Goal: Information Seeking & Learning: Learn about a topic

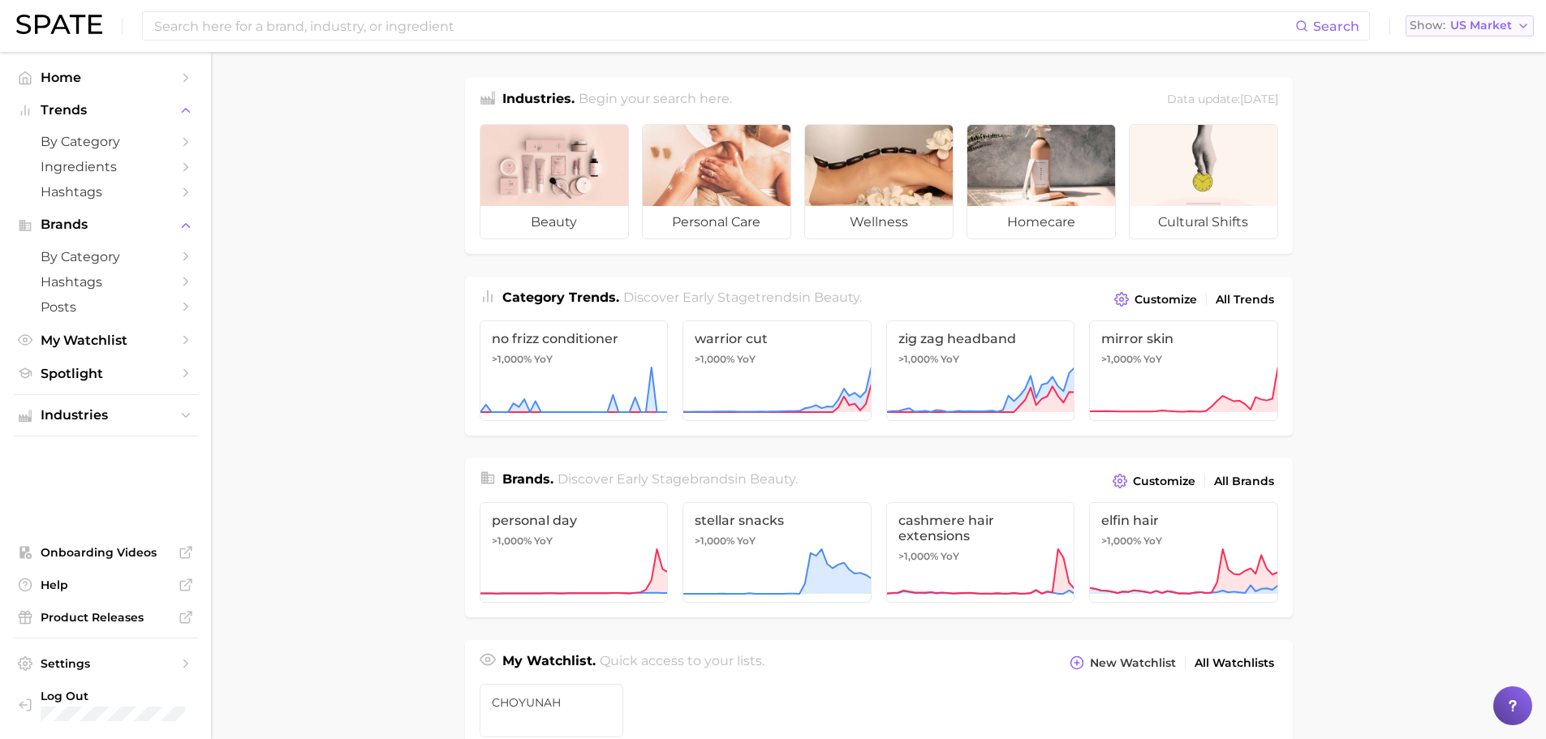
click at [1459, 32] on button "Show US Market" at bounding box center [1469, 25] width 128 height 21
click at [1461, 196] on button "Global" at bounding box center [1476, 198] width 142 height 29
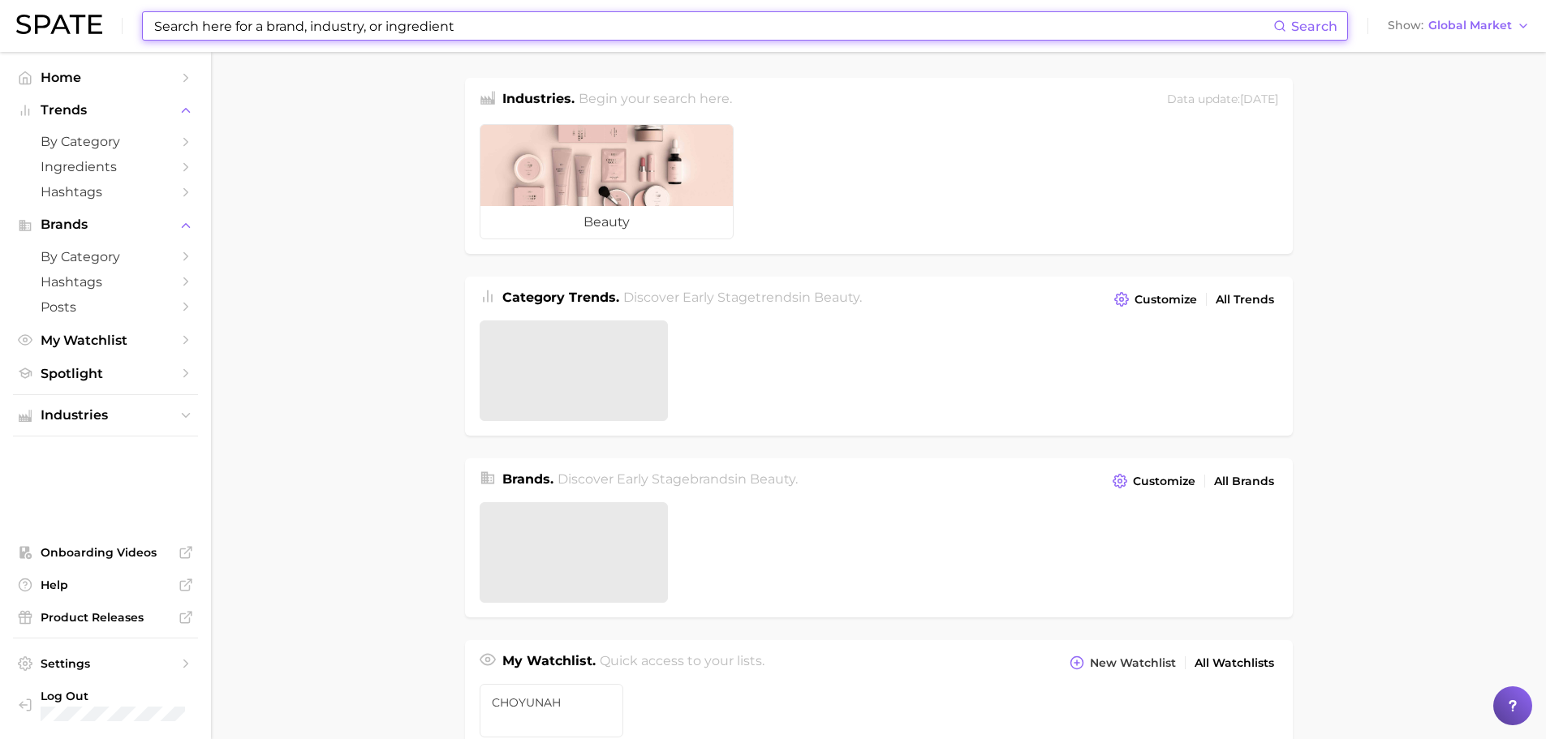
click at [544, 26] on input at bounding box center [713, 26] width 1121 height 28
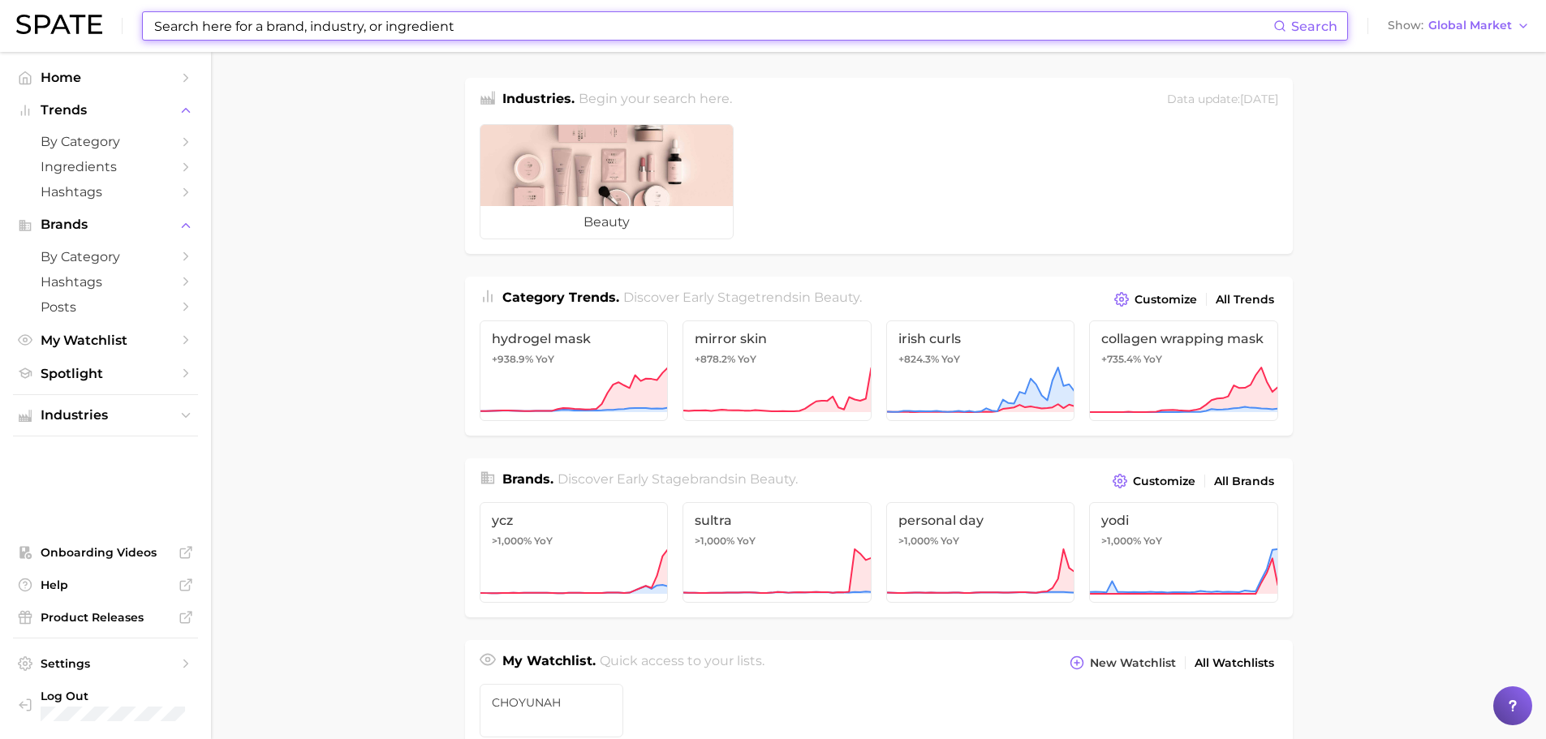
type input "ㅇ"
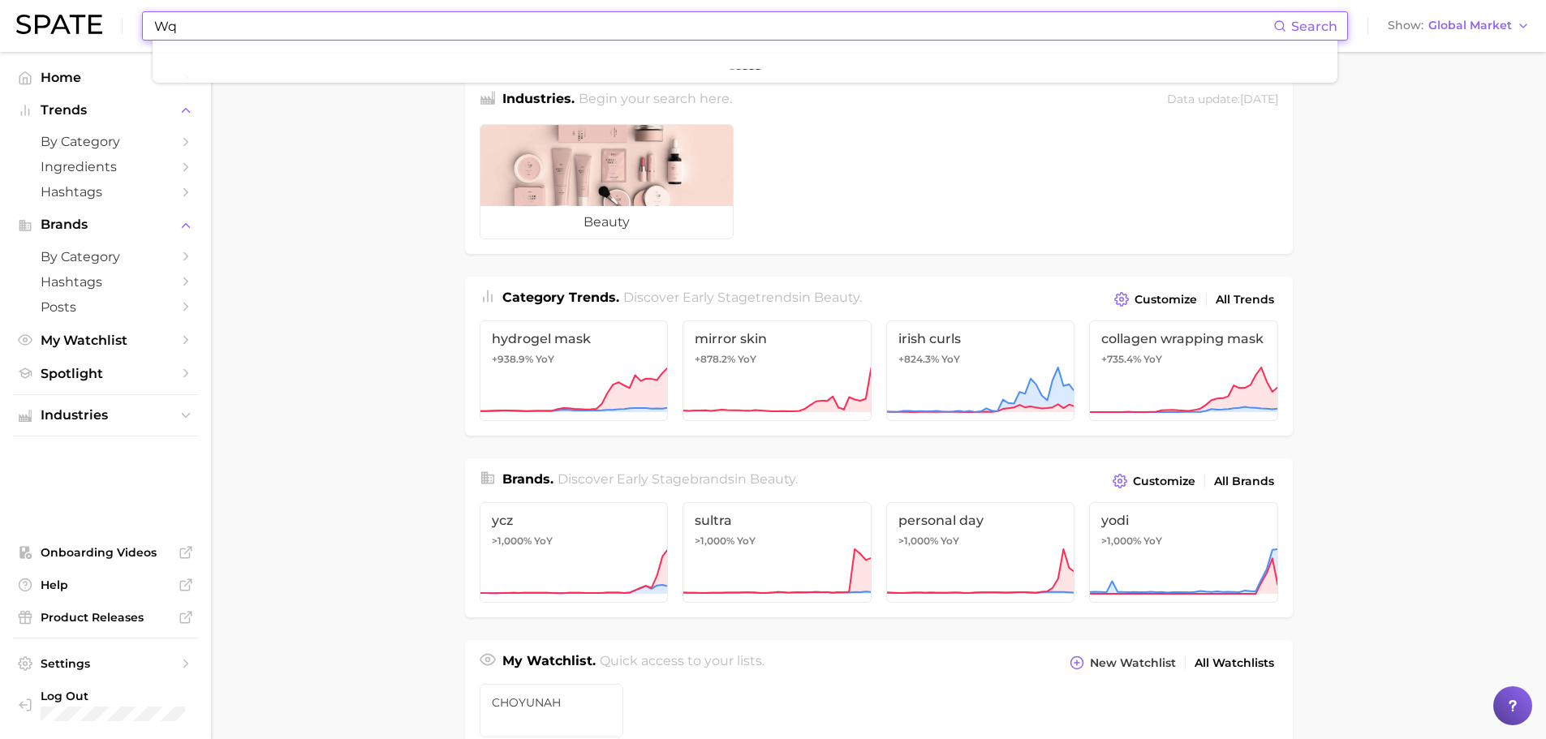
type input "W"
type input "ㅗ"
type input "hair"
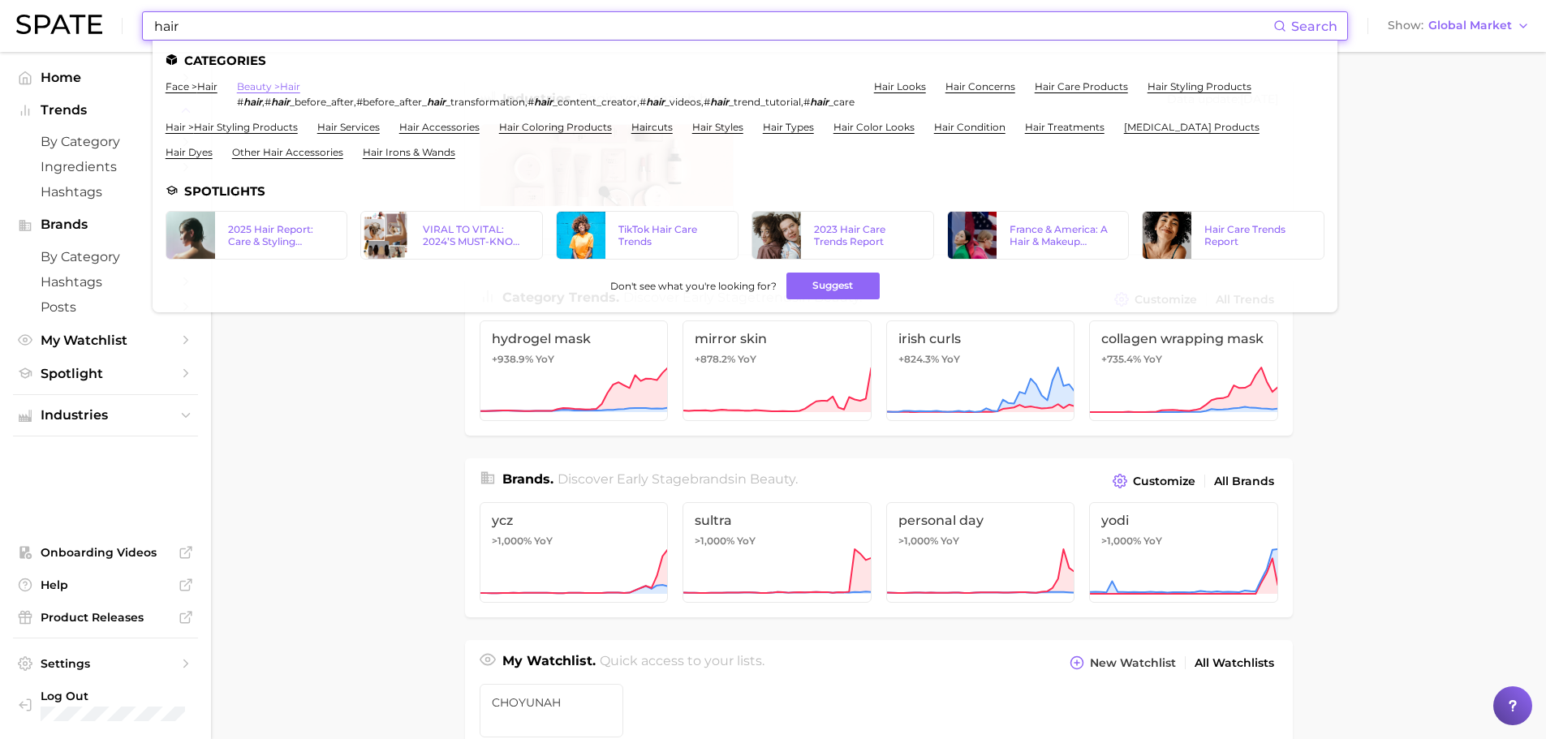
click at [291, 84] on link "beauty > hair" at bounding box center [268, 86] width 63 height 12
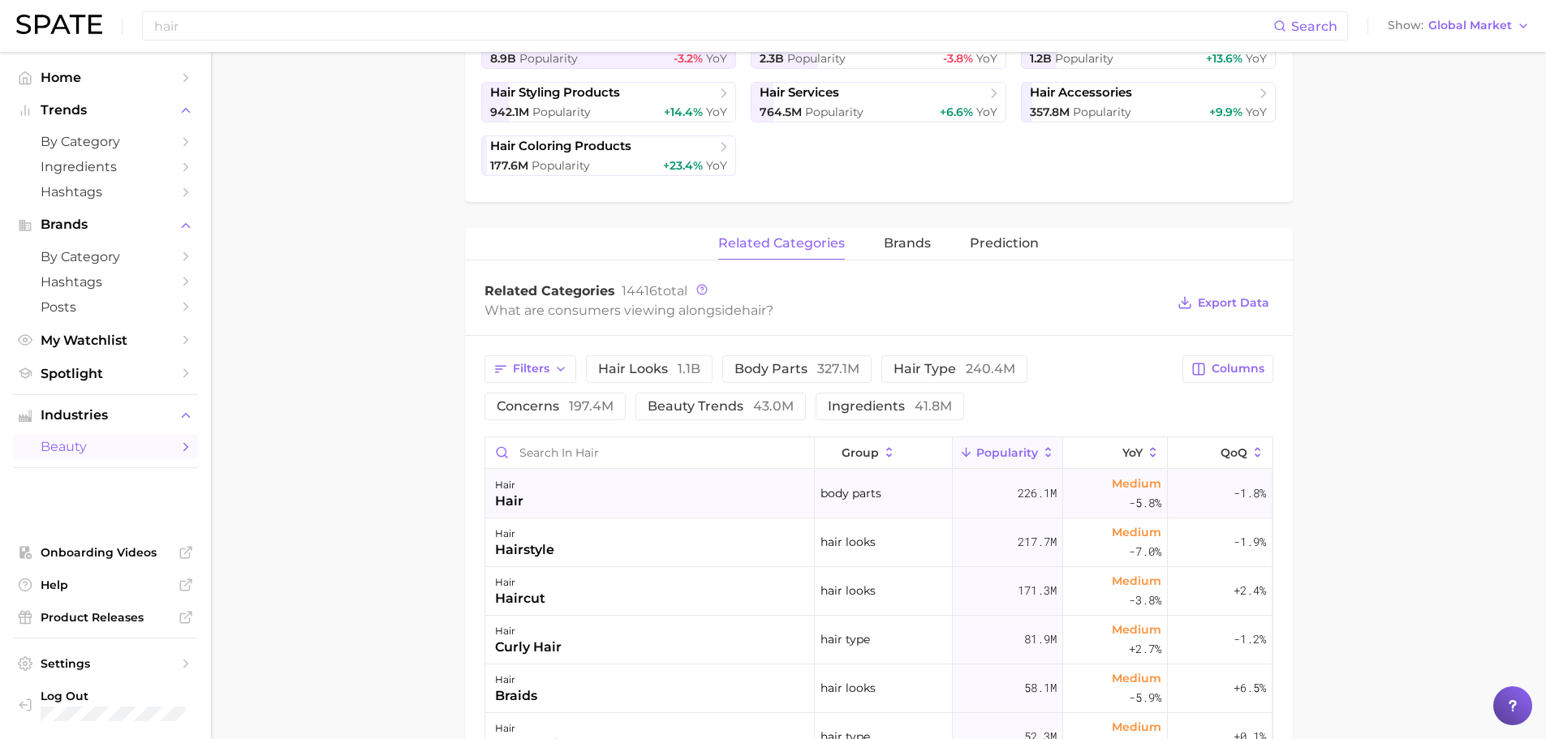
scroll to position [583, 0]
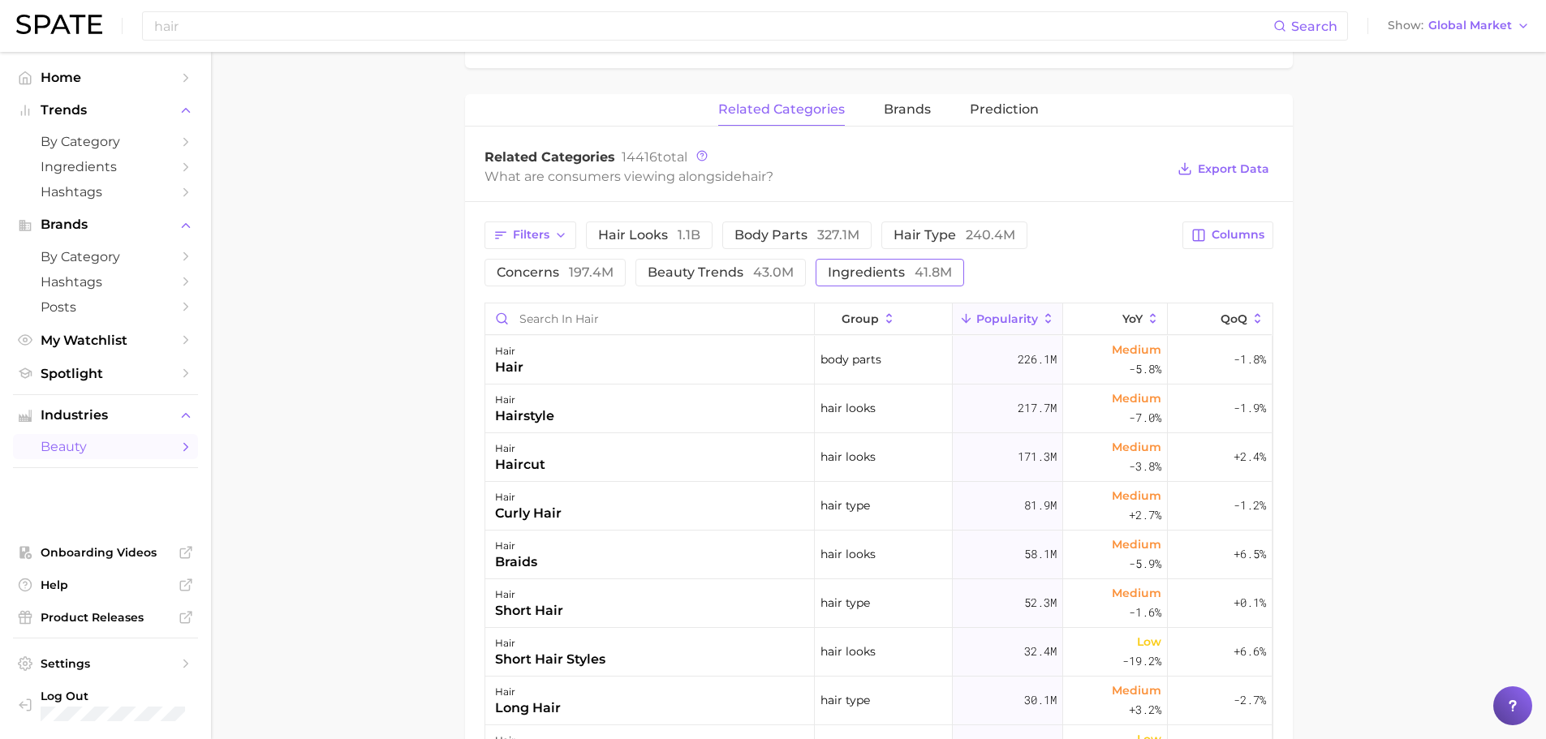
click at [828, 273] on span "ingredients 41.8m" at bounding box center [890, 272] width 124 height 13
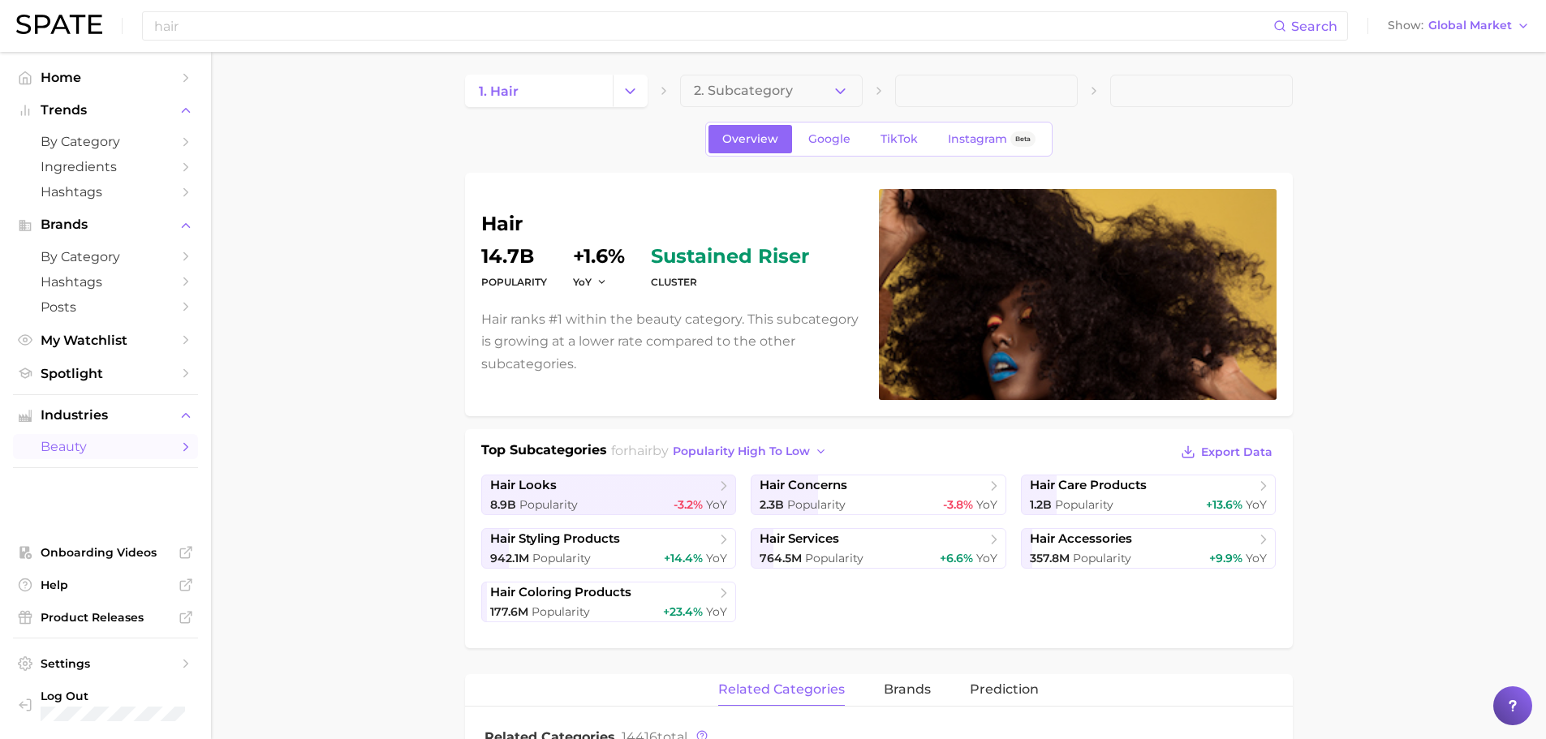
scroll to position [0, 0]
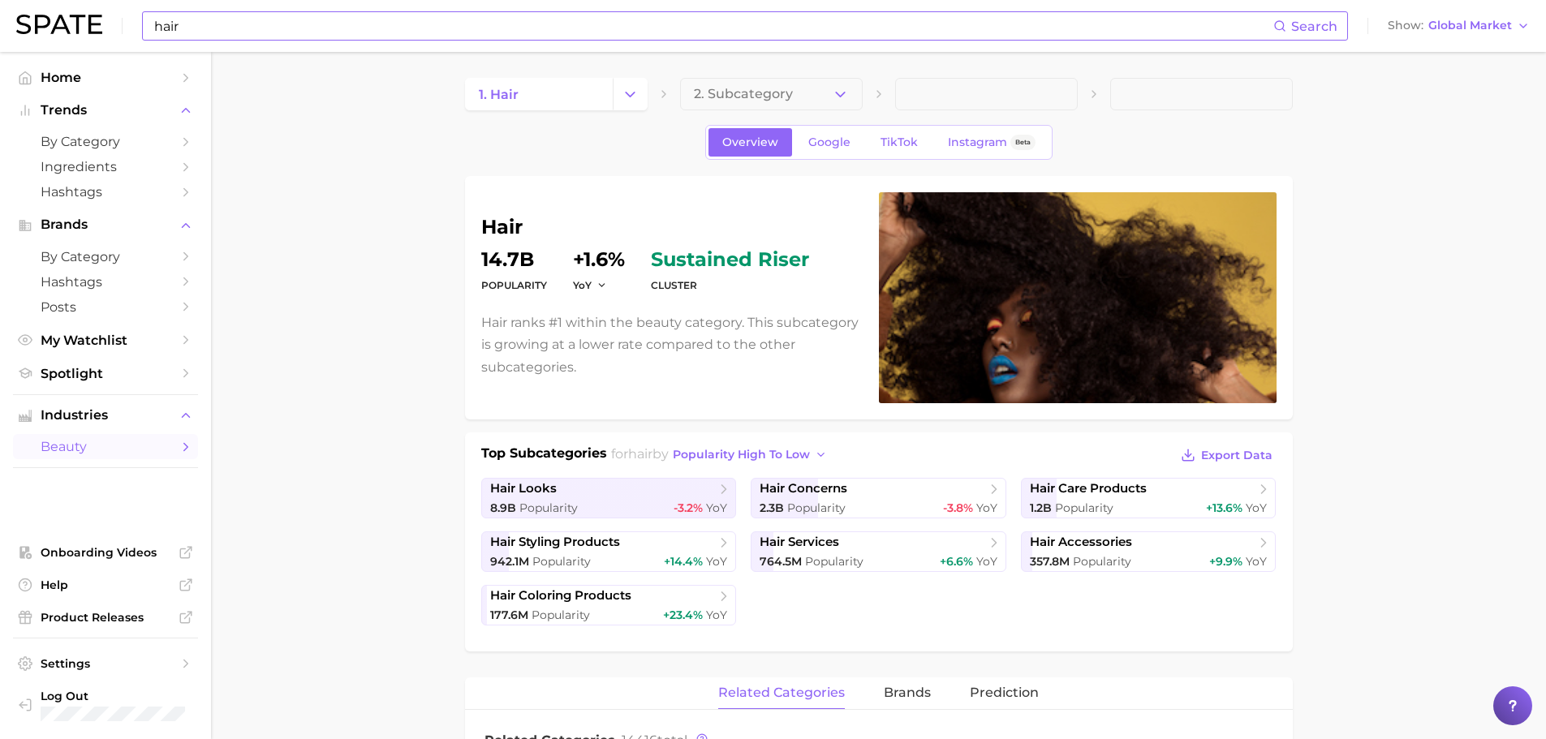
click at [282, 18] on input "hair" at bounding box center [713, 26] width 1121 height 28
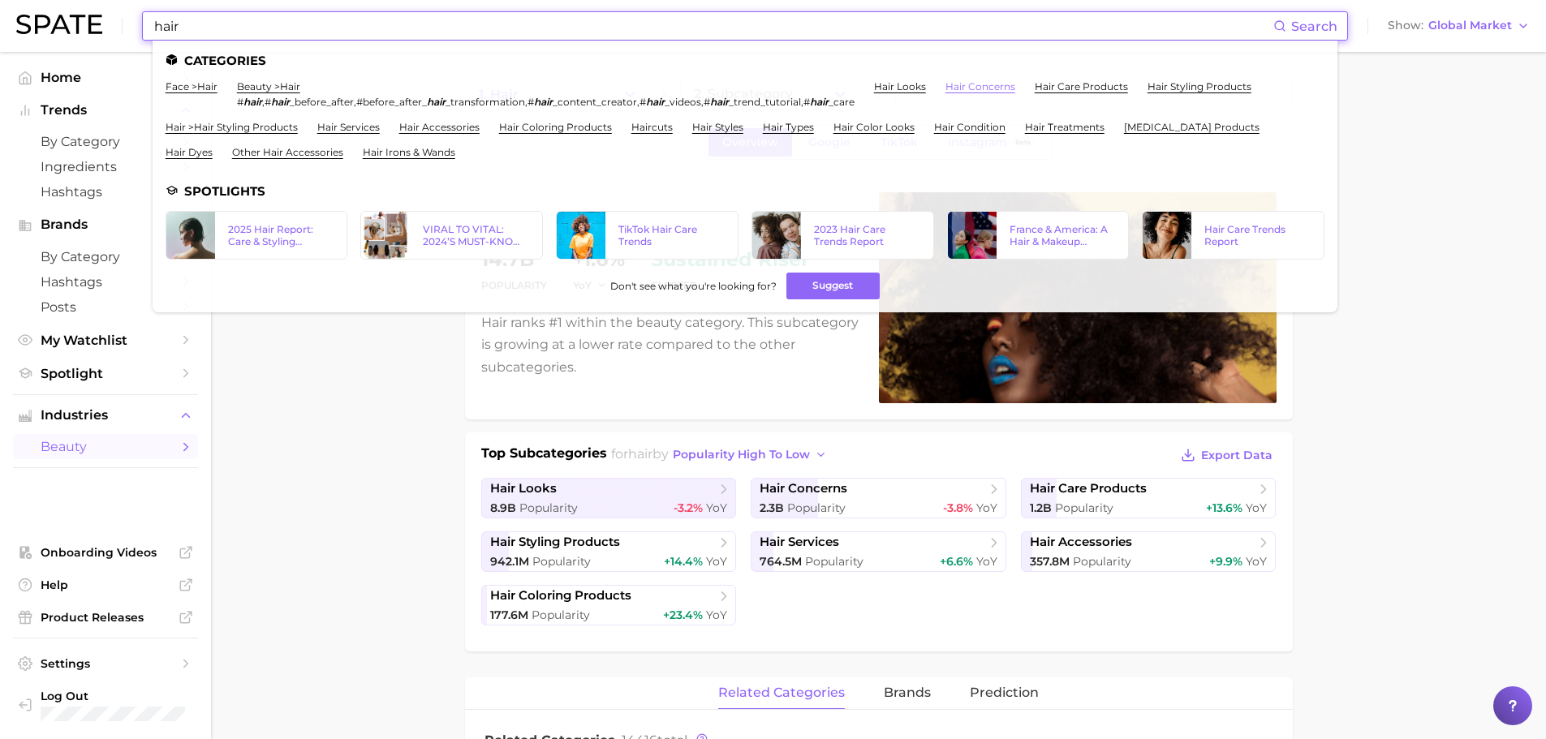
click at [985, 90] on link "hair concerns" at bounding box center [980, 86] width 70 height 12
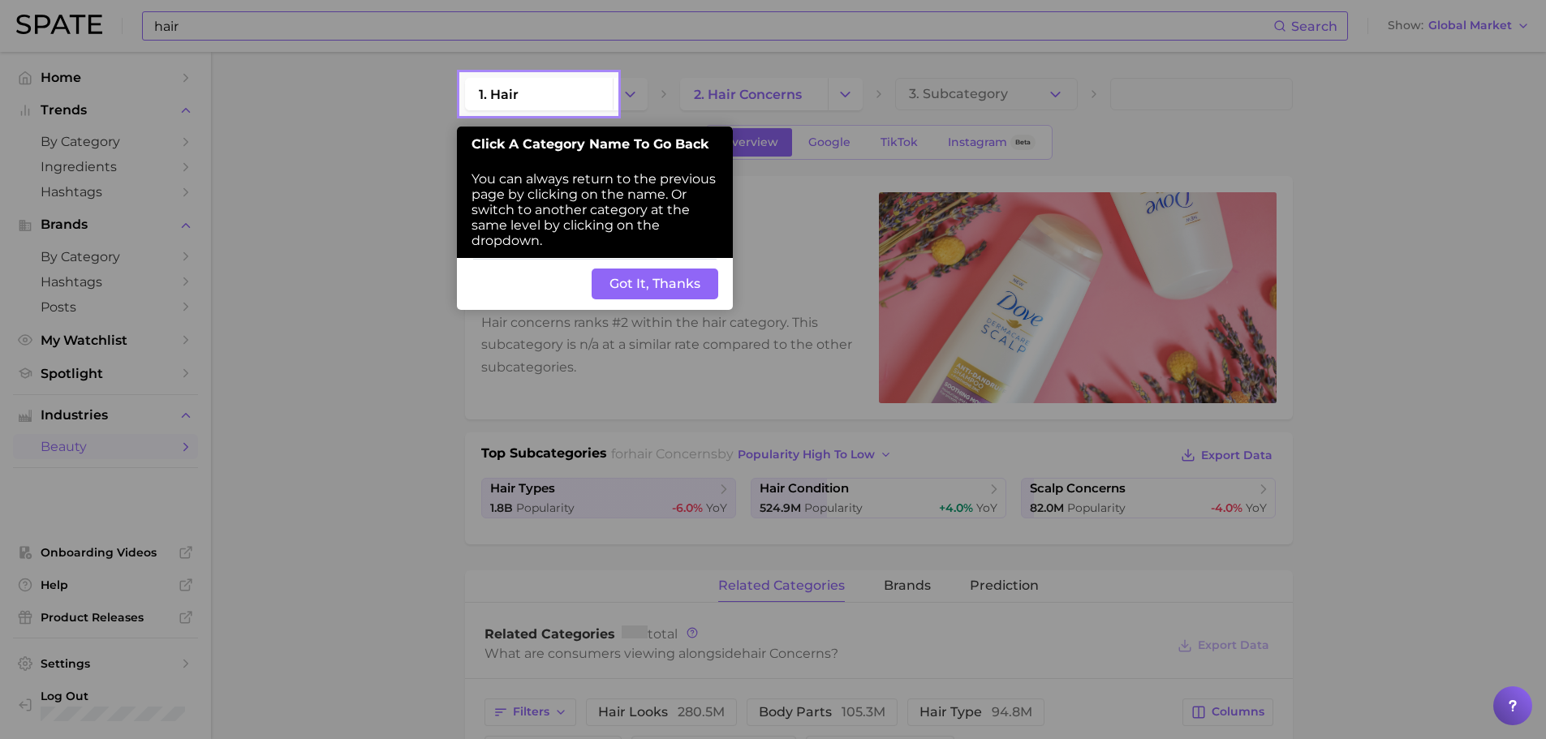
click at [415, 397] on div at bounding box center [230, 626] width 461 height 1253
click at [653, 291] on button "Got It, Thanks" at bounding box center [655, 284] width 127 height 31
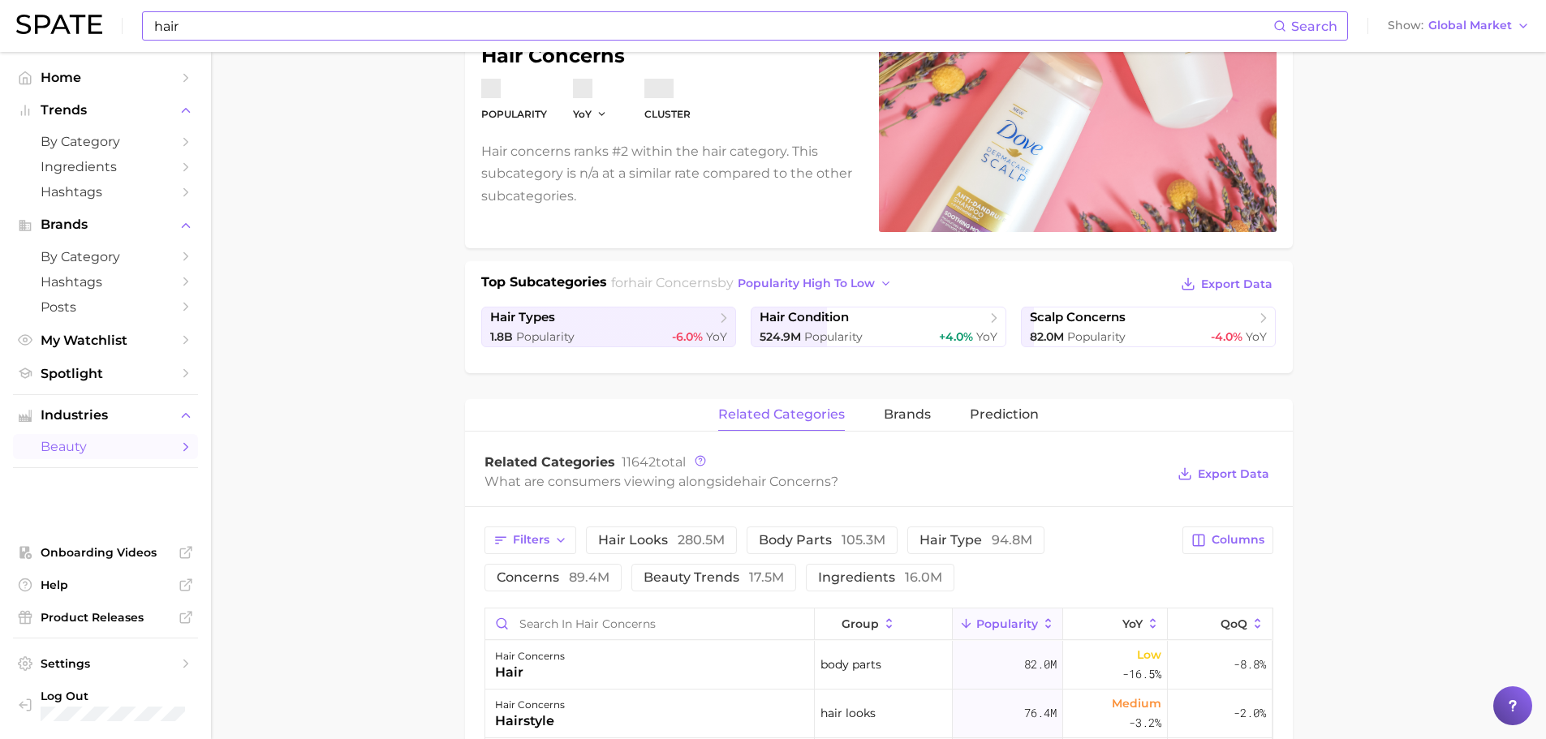
scroll to position [406, 0]
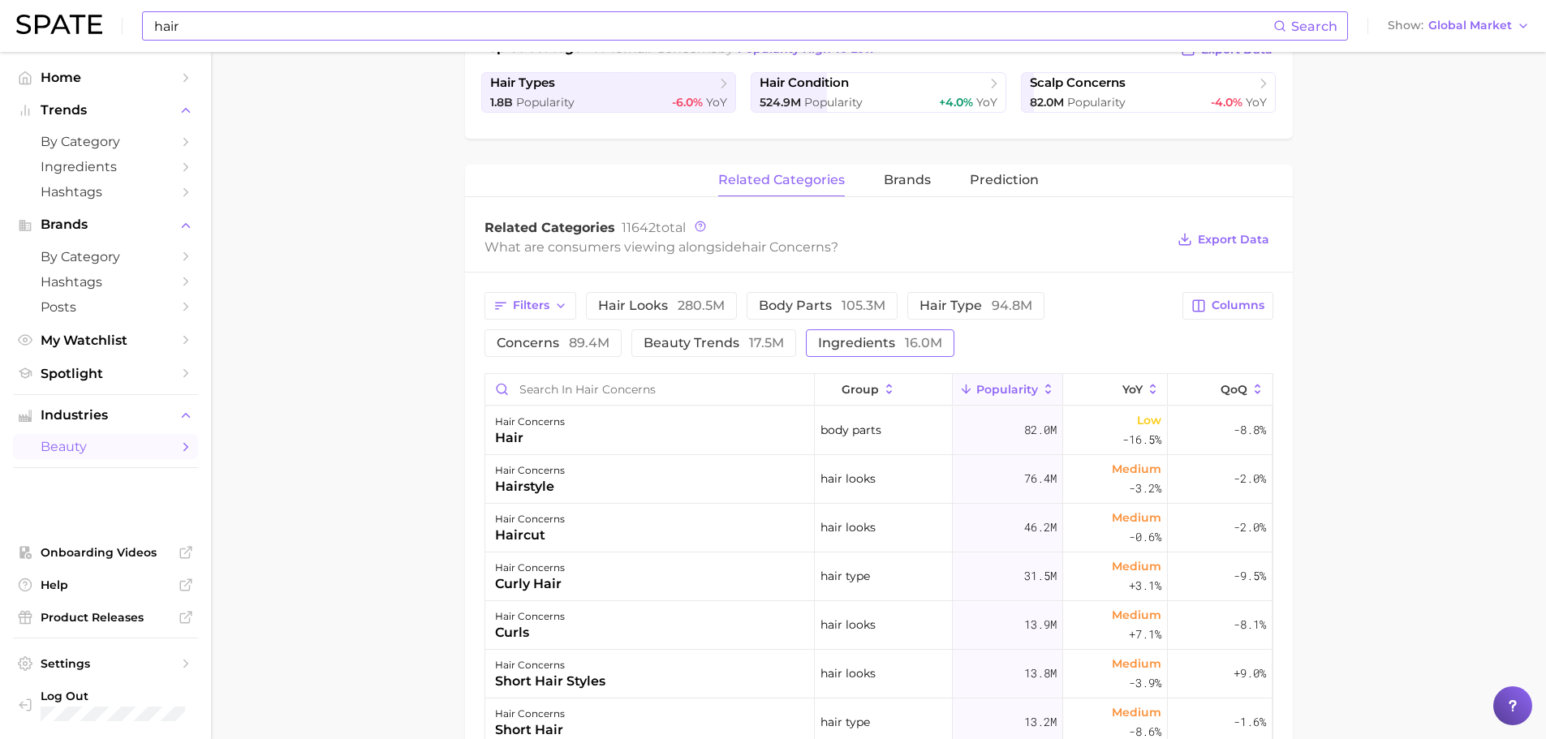
click at [827, 334] on button "ingredients 16.0m" at bounding box center [880, 343] width 148 height 28
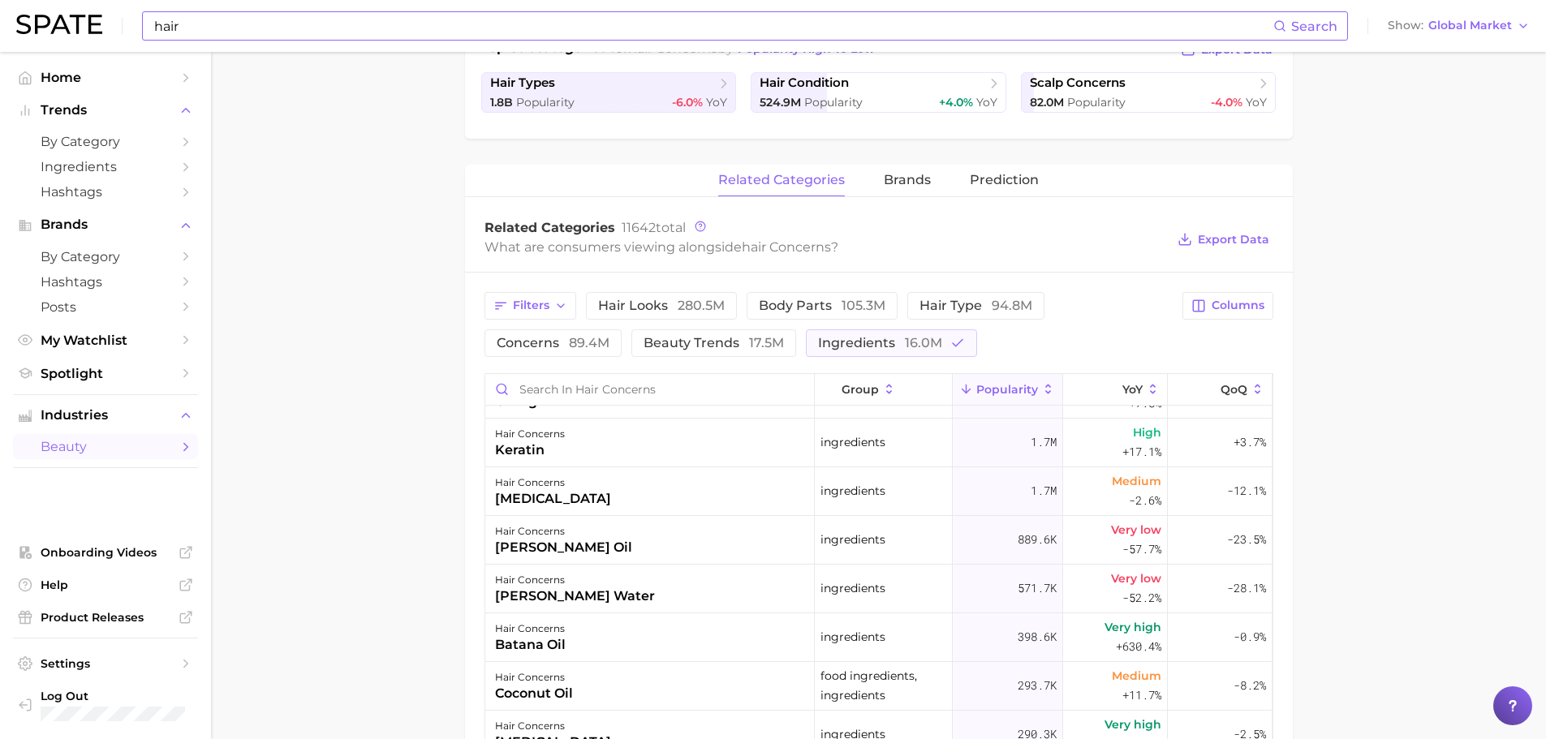
scroll to position [0, 0]
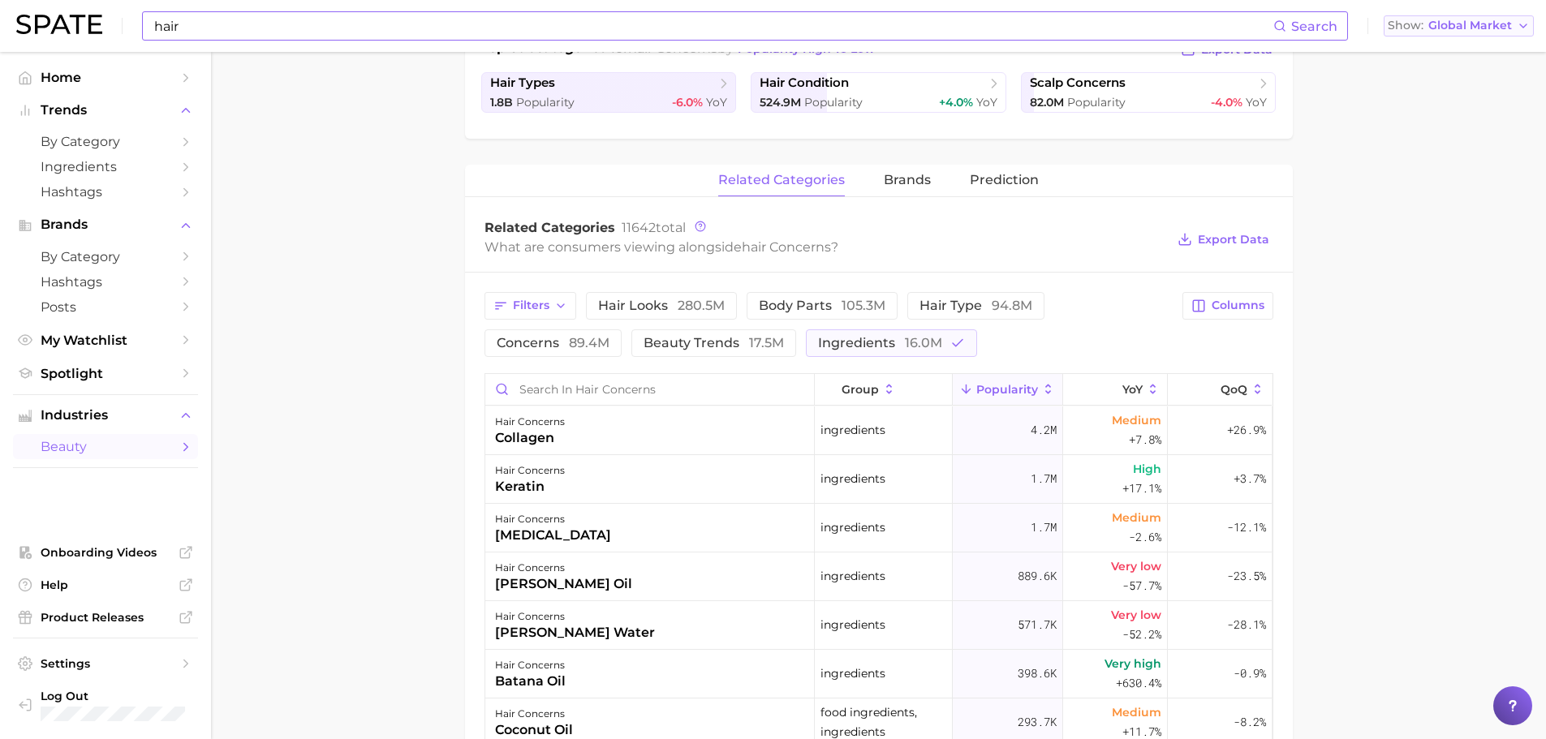
click at [1481, 24] on span "Global Market" at bounding box center [1470, 25] width 84 height 9
click at [1461, 62] on button "United States" at bounding box center [1459, 52] width 150 height 29
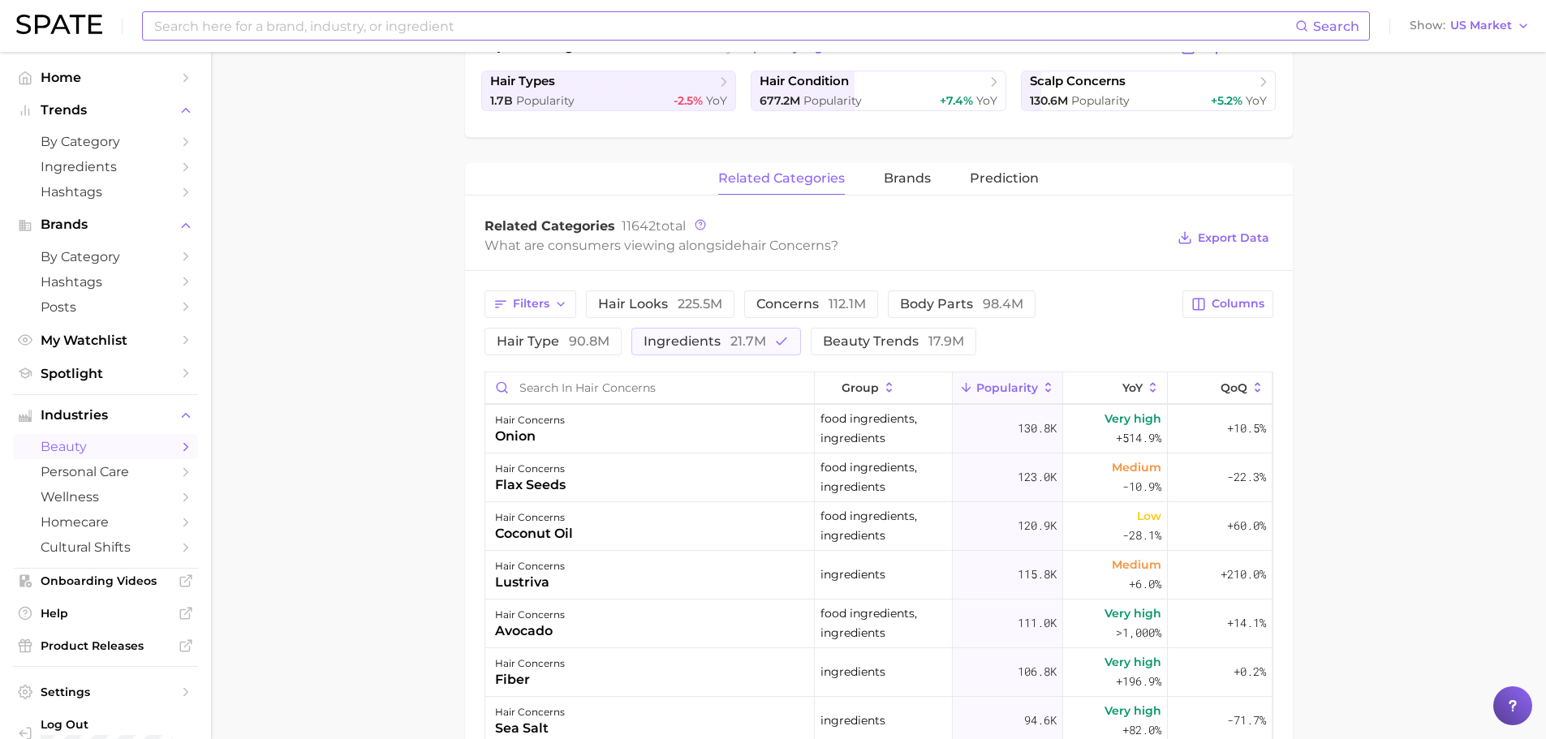
scroll to position [406, 0]
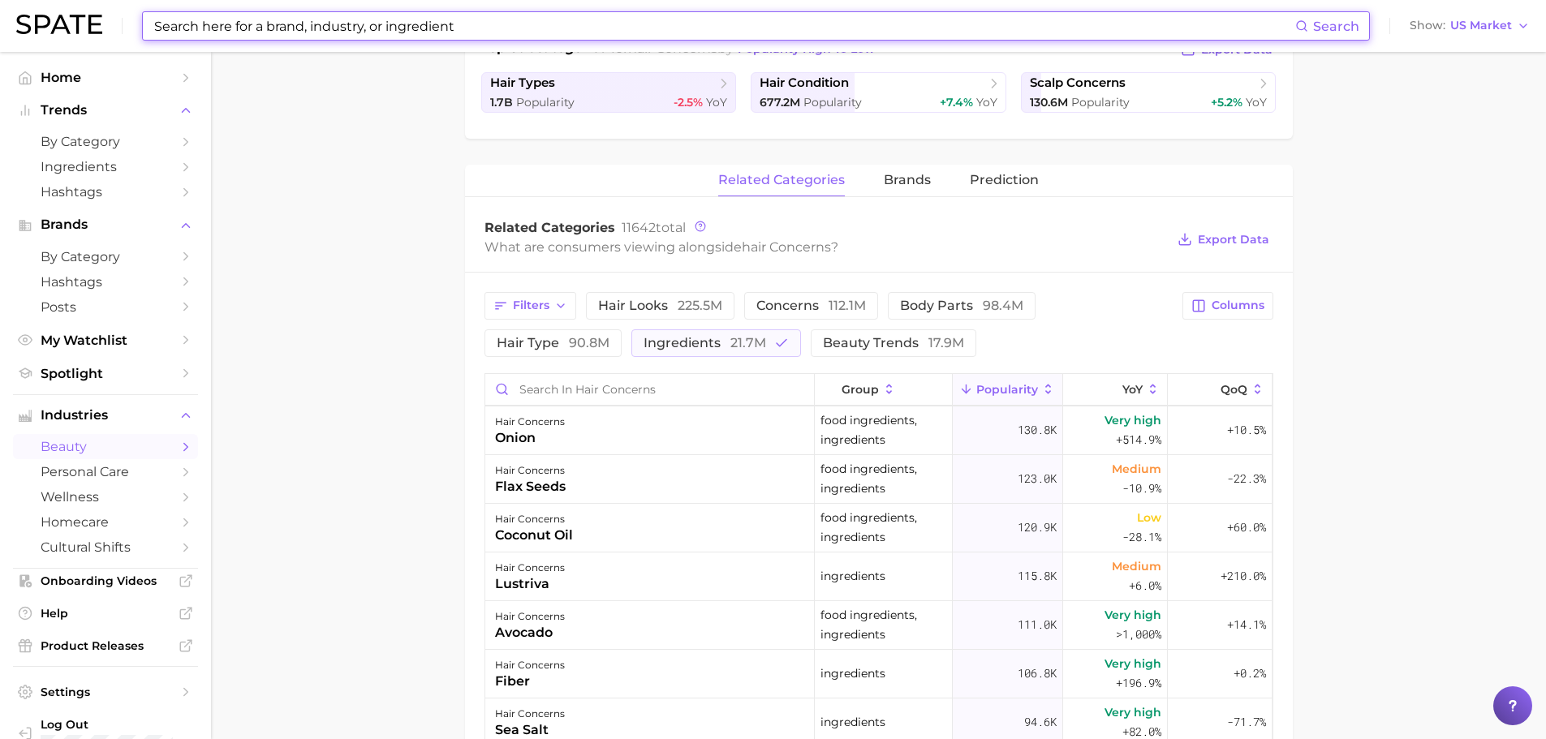
click at [220, 27] on input at bounding box center [724, 26] width 1143 height 28
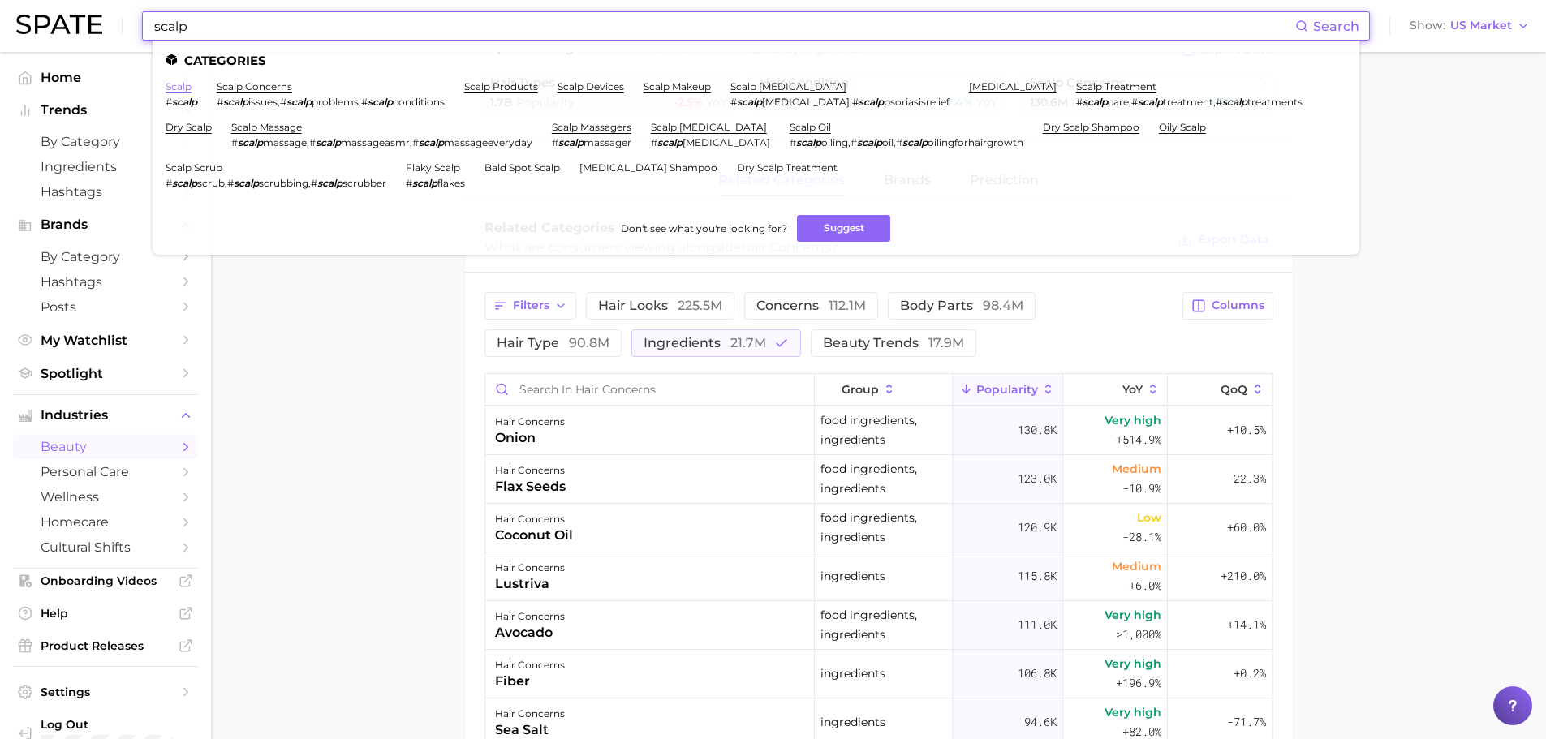
type input "scalp"
click at [188, 85] on link "scalp" at bounding box center [179, 86] width 26 height 12
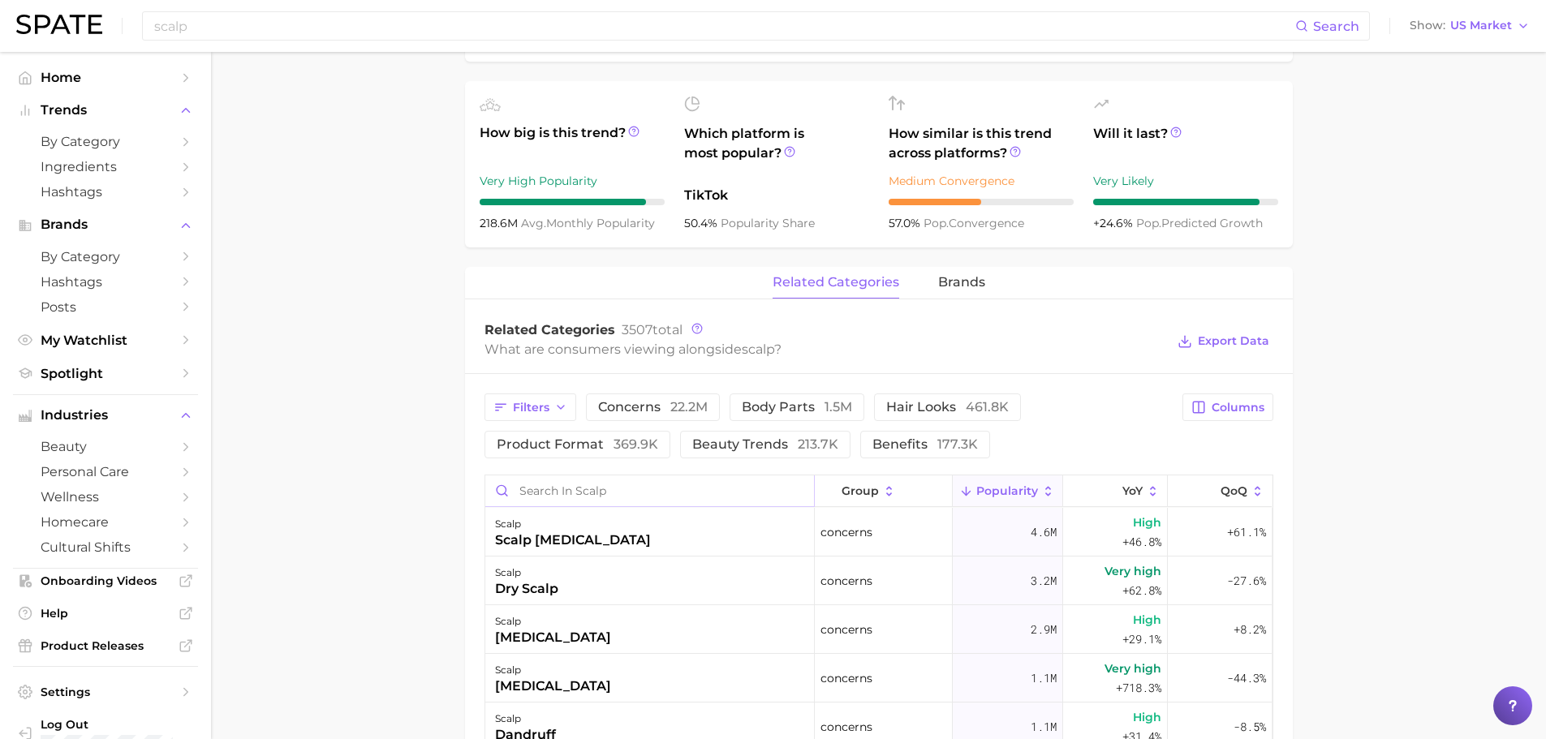
scroll to position [568, 0]
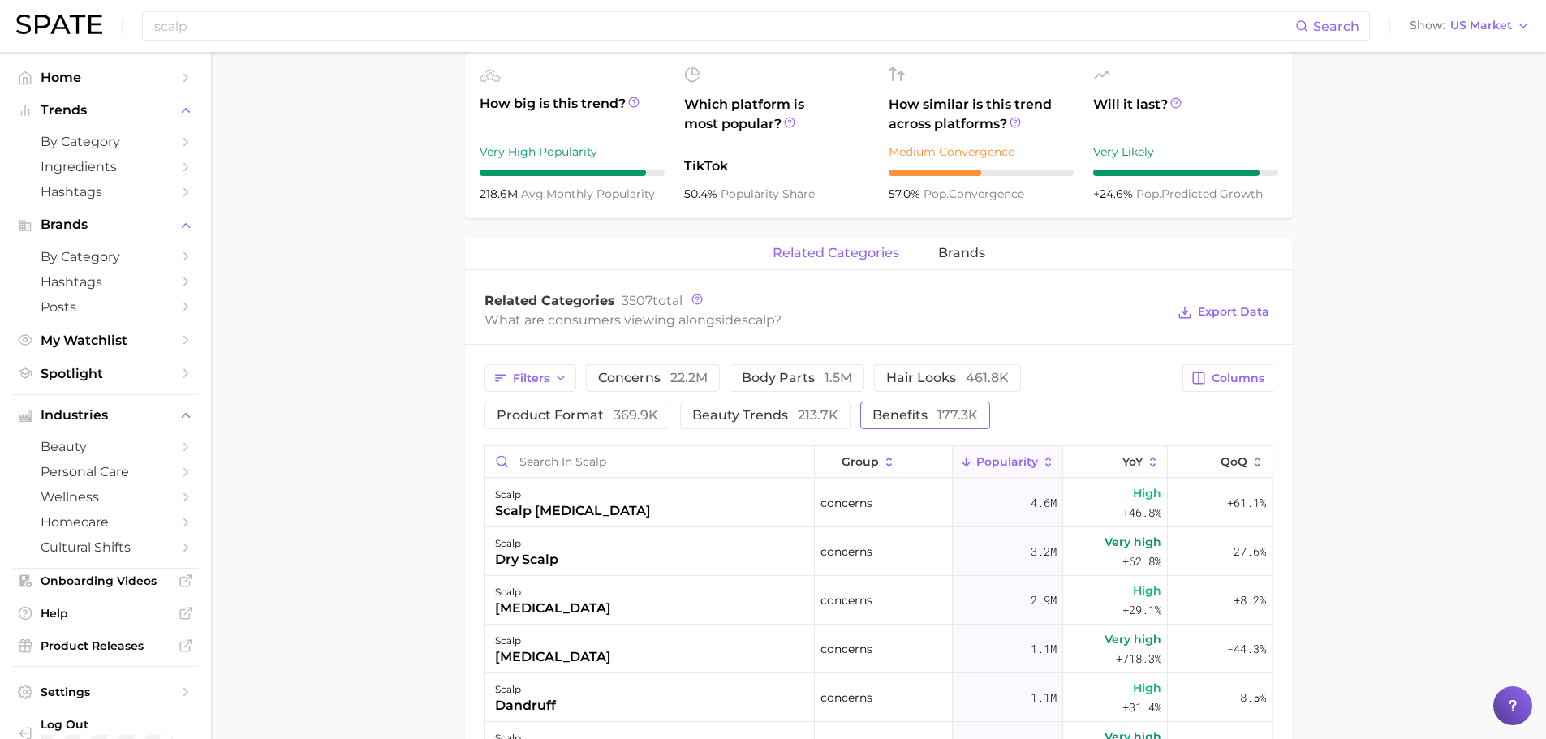
click at [872, 417] on span "benefits 177.3k" at bounding box center [924, 415] width 105 height 13
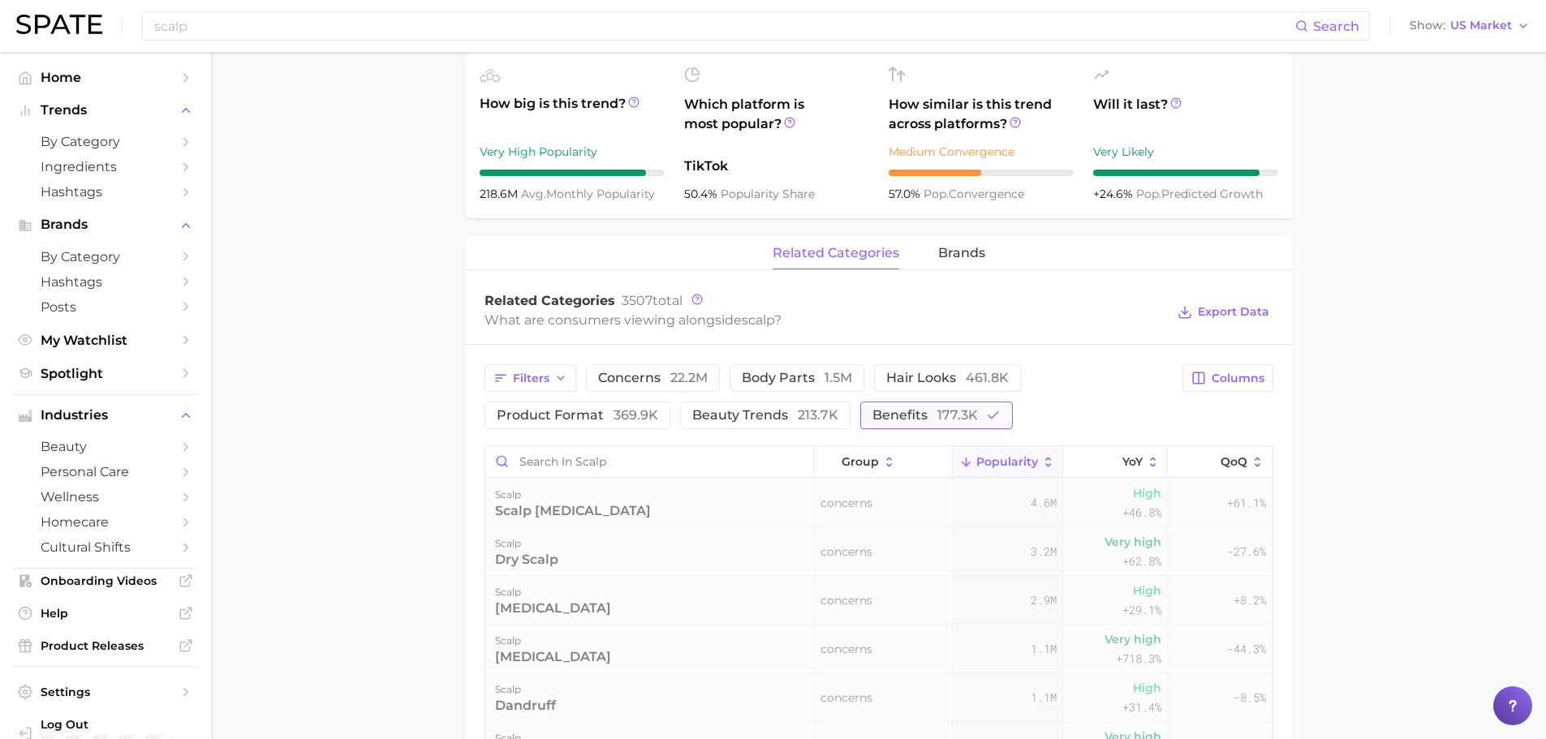
click at [898, 411] on span "benefits 177.3k" at bounding box center [924, 415] width 105 height 13
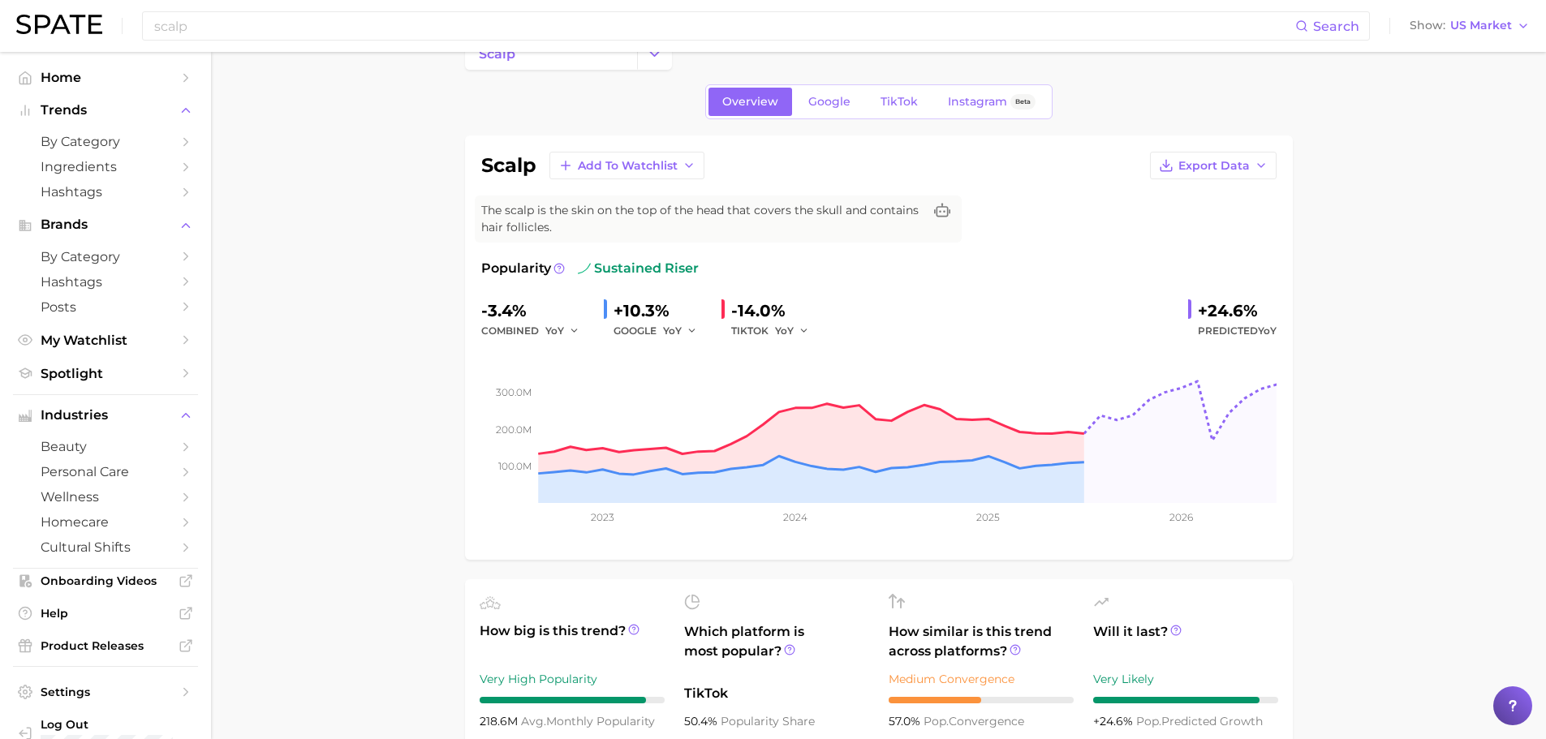
scroll to position [0, 0]
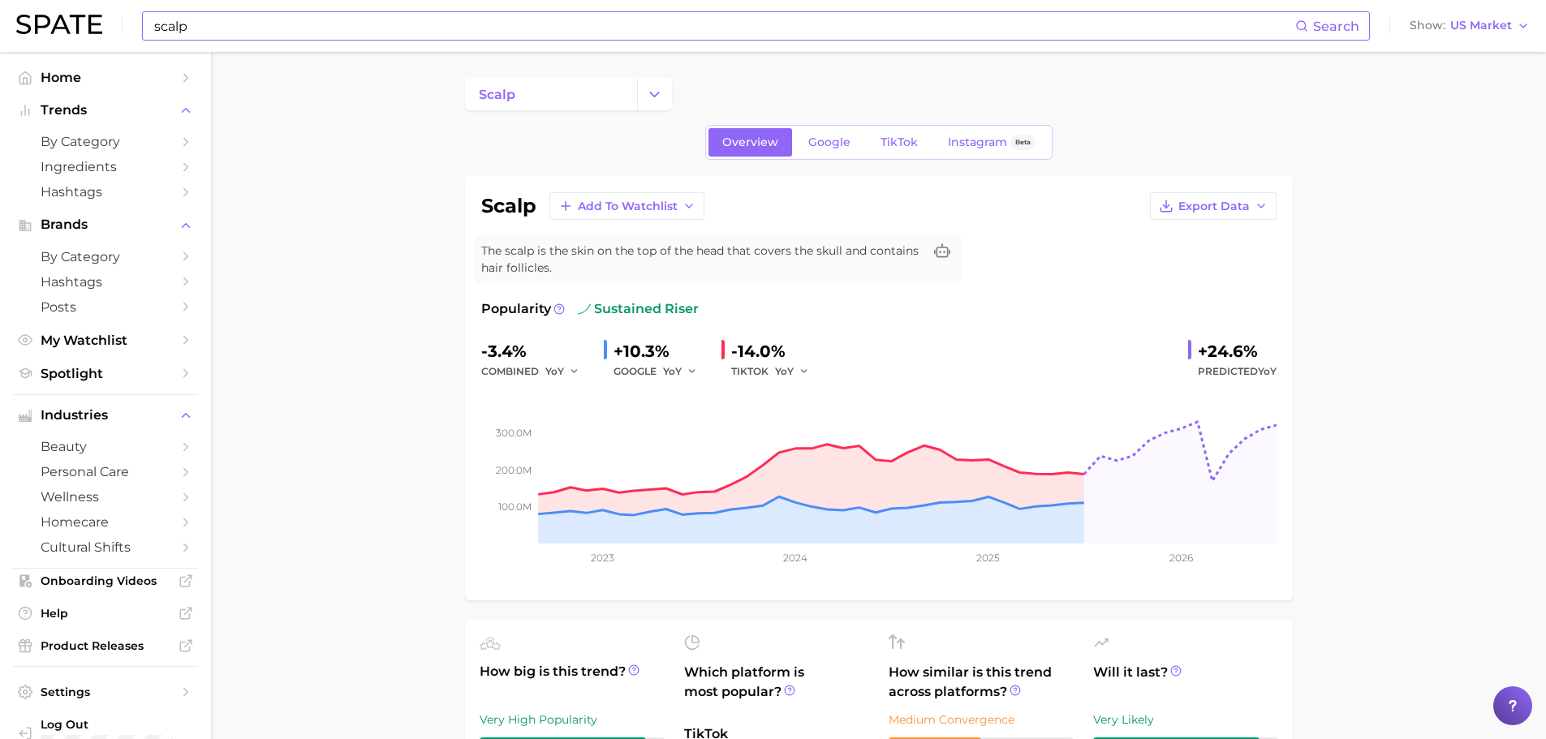
click at [387, 28] on input "scalp" at bounding box center [724, 26] width 1143 height 28
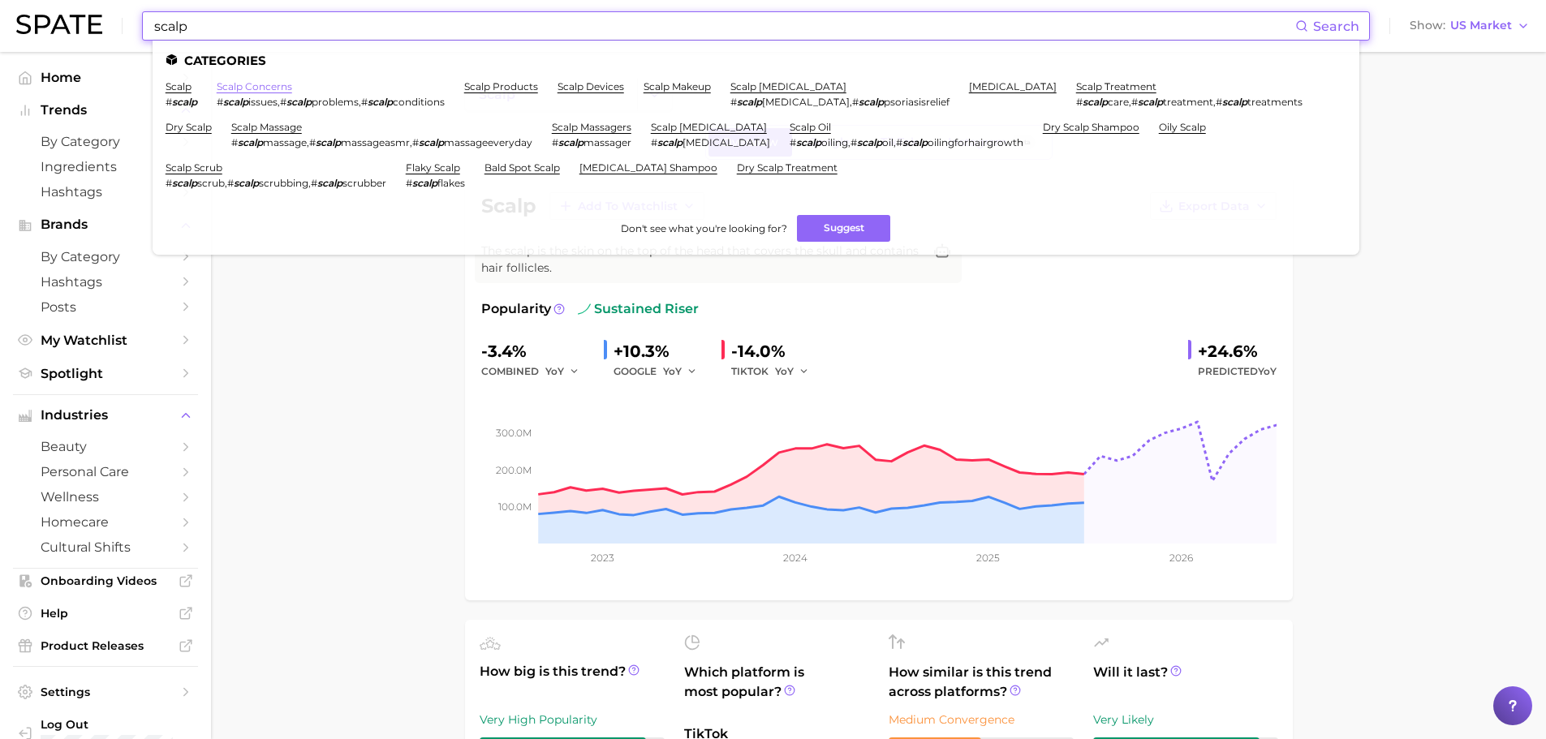
click at [265, 88] on link "scalp concerns" at bounding box center [254, 86] width 75 height 12
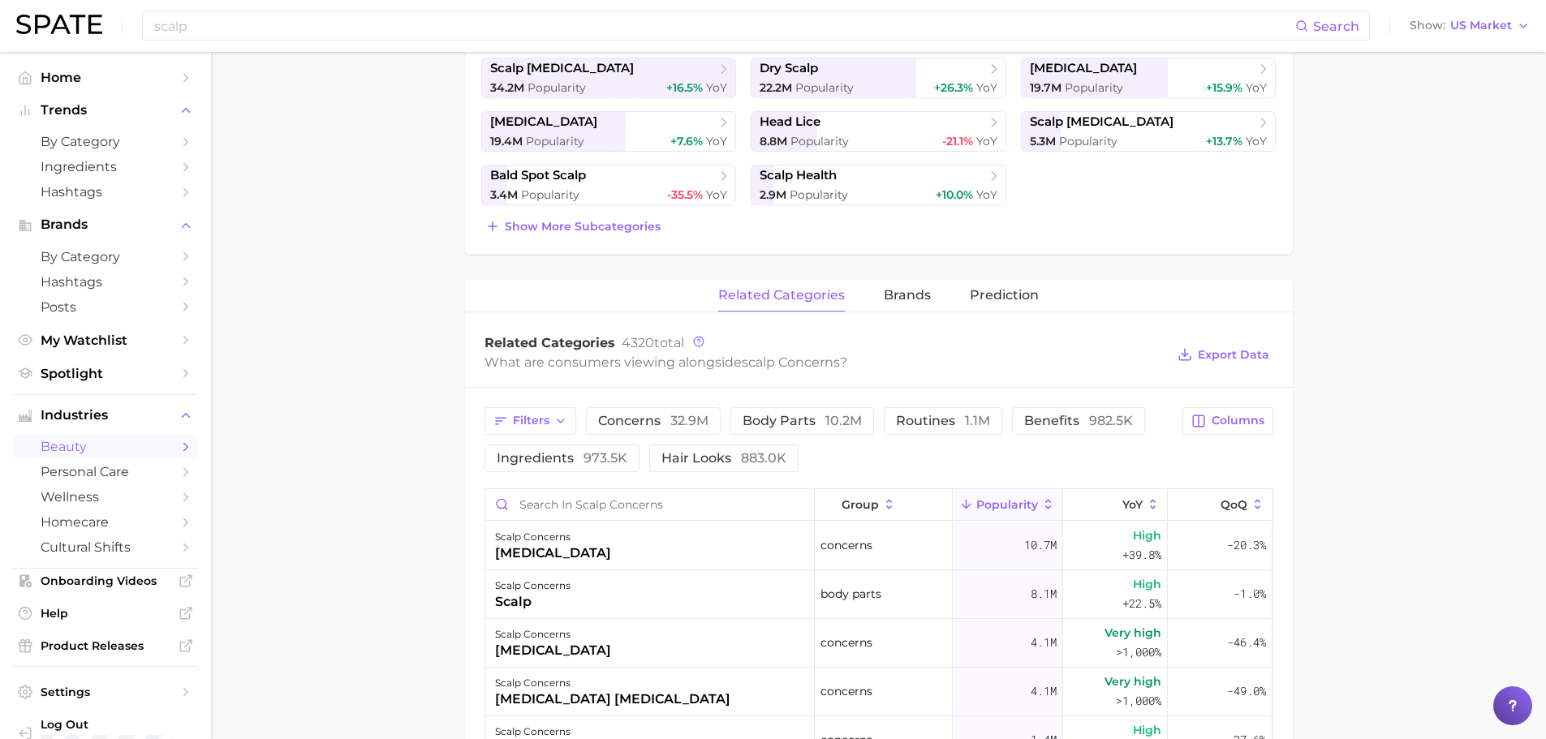
scroll to position [568, 0]
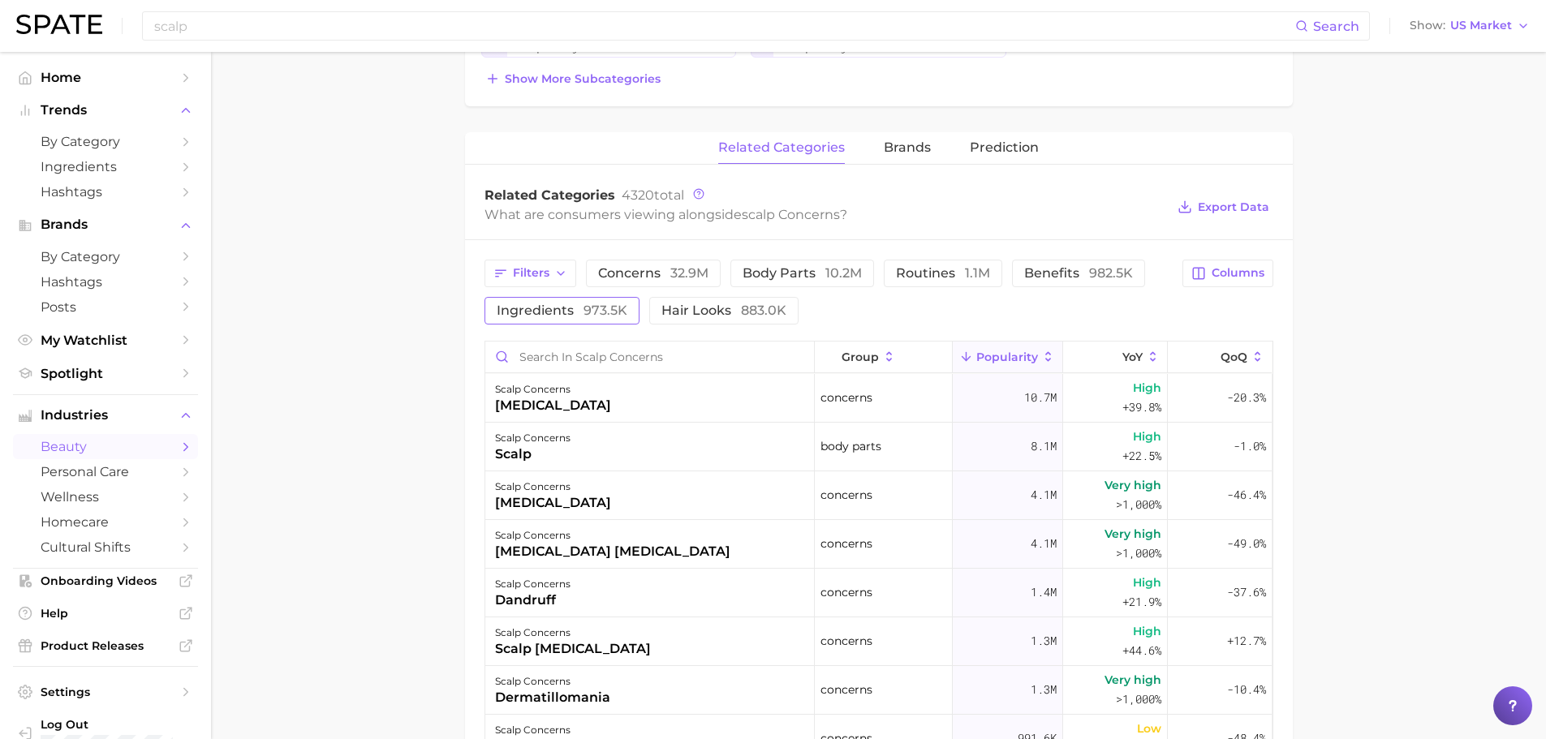
click at [534, 310] on span "ingredients 973.5k" at bounding box center [562, 310] width 131 height 13
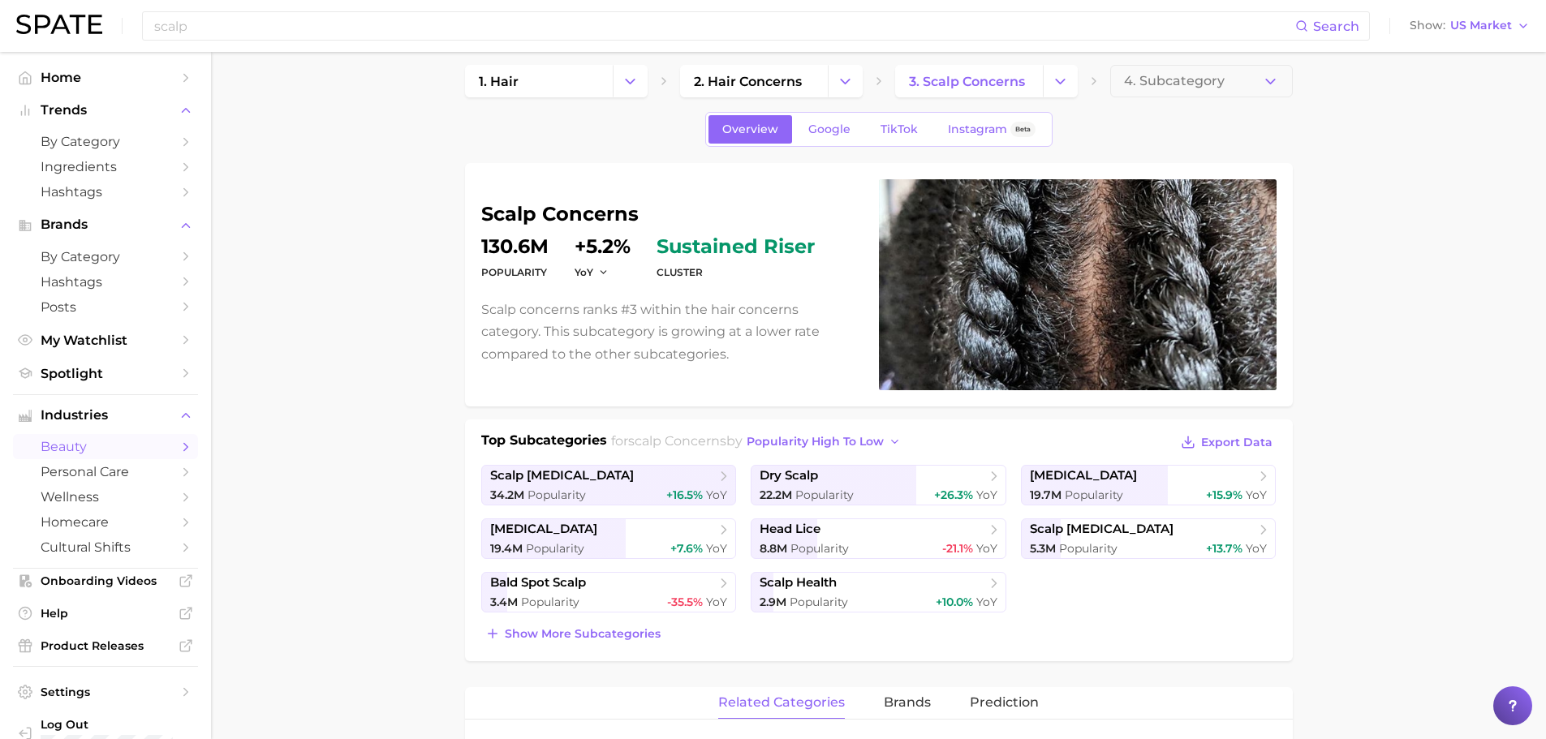
scroll to position [0, 0]
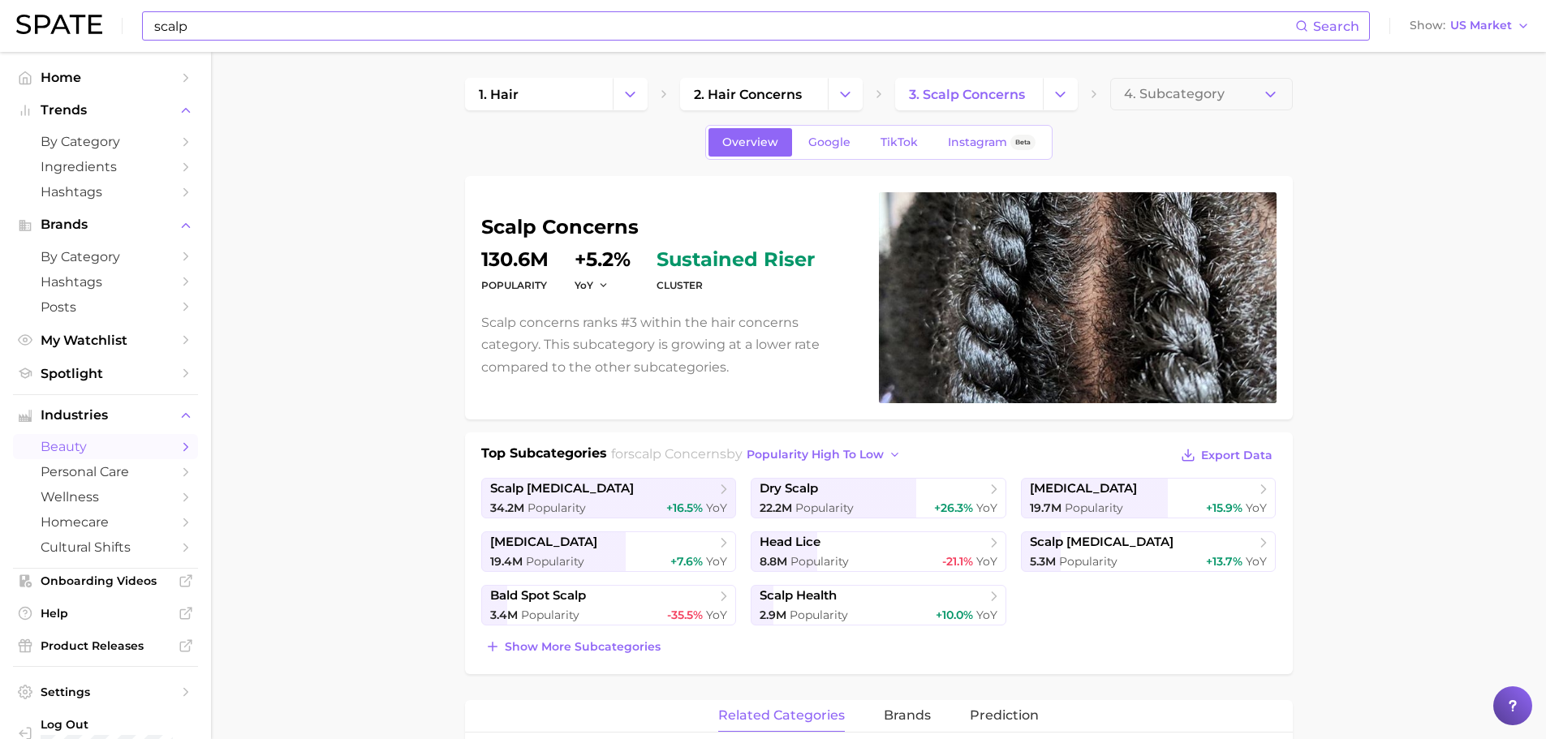
click at [230, 28] on input "scalp" at bounding box center [724, 26] width 1143 height 28
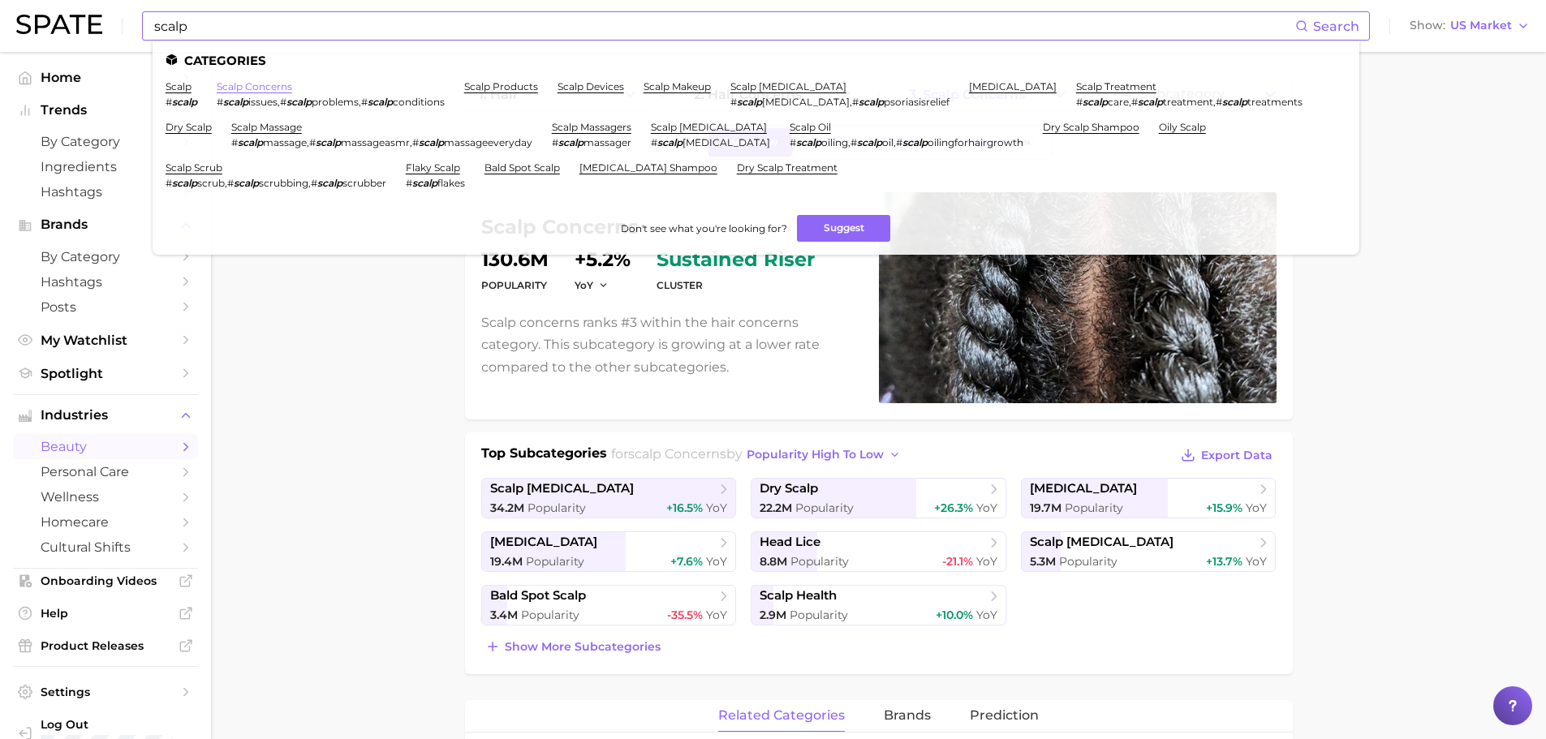
click at [263, 88] on link "scalp concerns" at bounding box center [254, 86] width 75 height 12
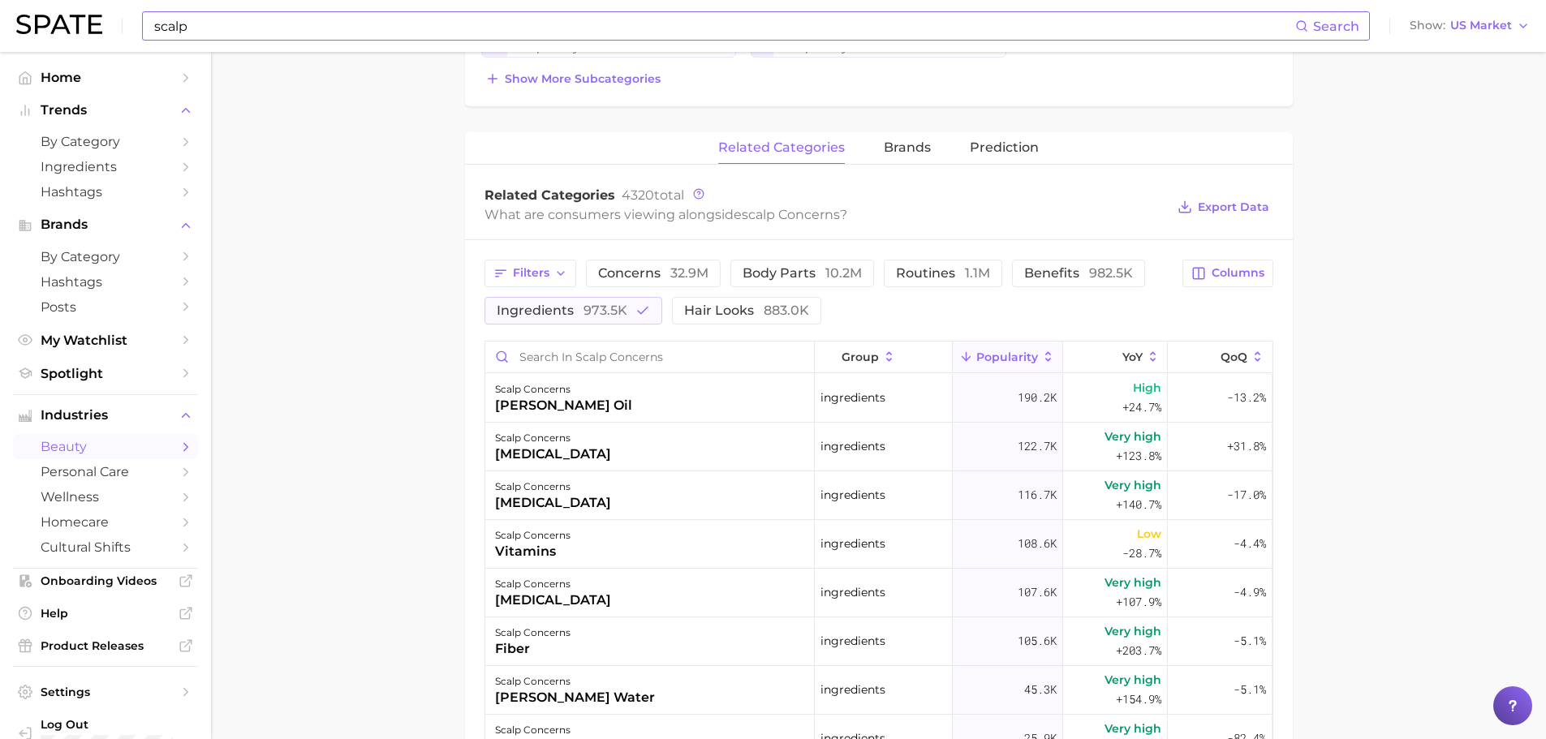
scroll to position [325, 0]
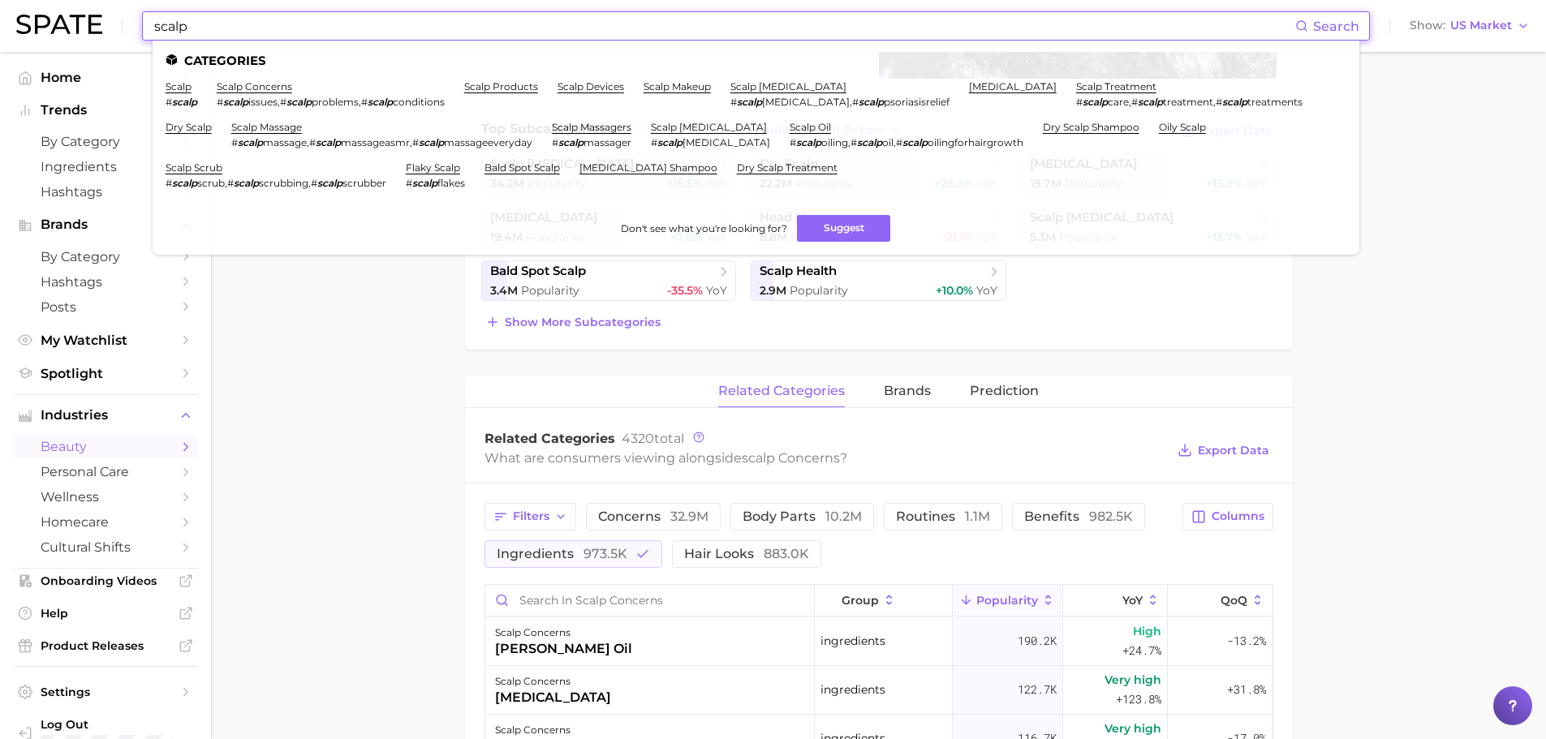
click at [204, 30] on input "scalp" at bounding box center [724, 26] width 1143 height 28
drag, startPoint x: 210, startPoint y: 29, endPoint x: 131, endPoint y: 25, distance: 79.6
click at [131, 25] on div "scalp Search Categories scalp # scalp scalp concerns # scalp issues , # scalp p…" at bounding box center [772, 26] width 1513 height 52
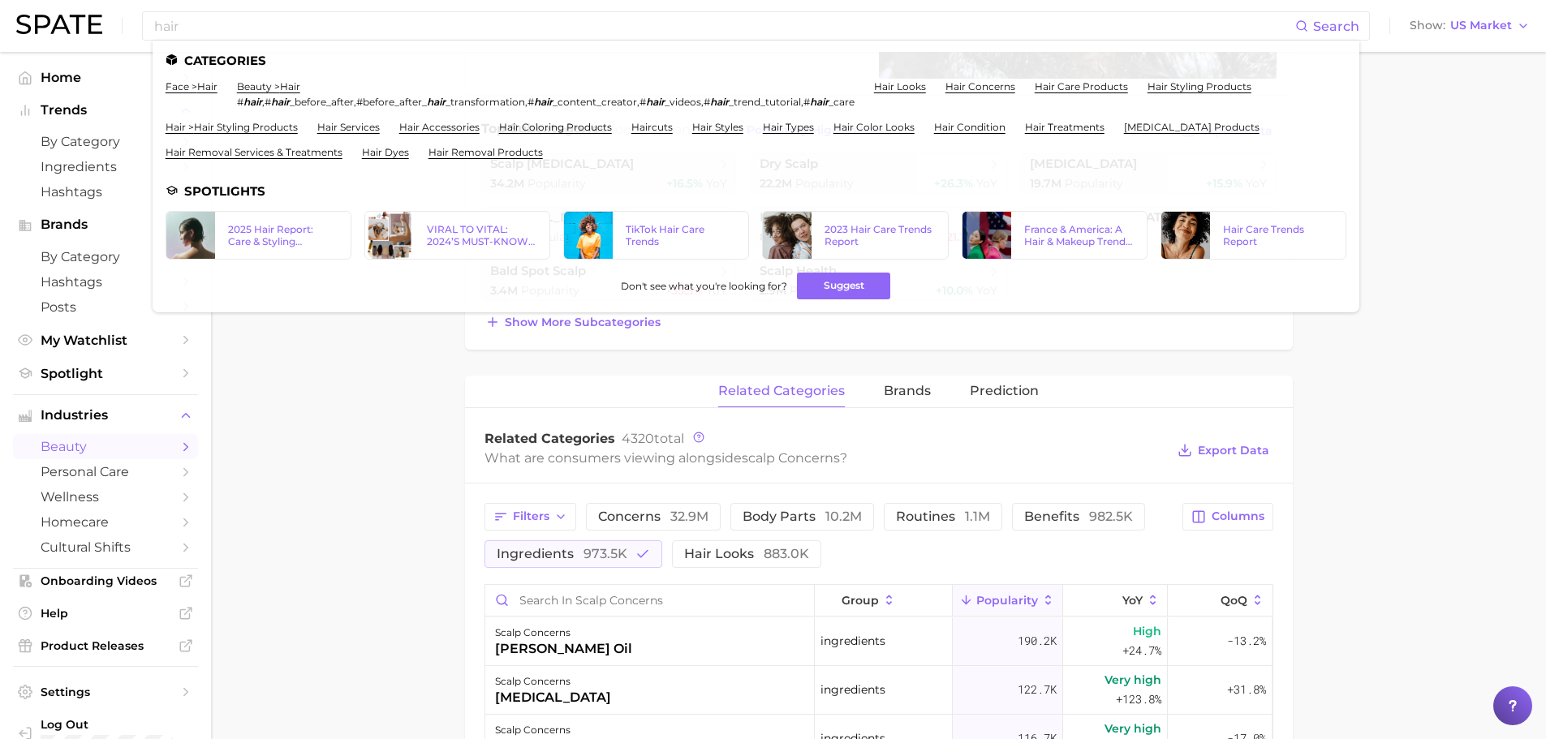
click at [388, 584] on main "1. hair 2. hair concerns 3. scalp concerns 4. Subcategory Overview Google TikTo…" at bounding box center [878, 575] width 1335 height 1697
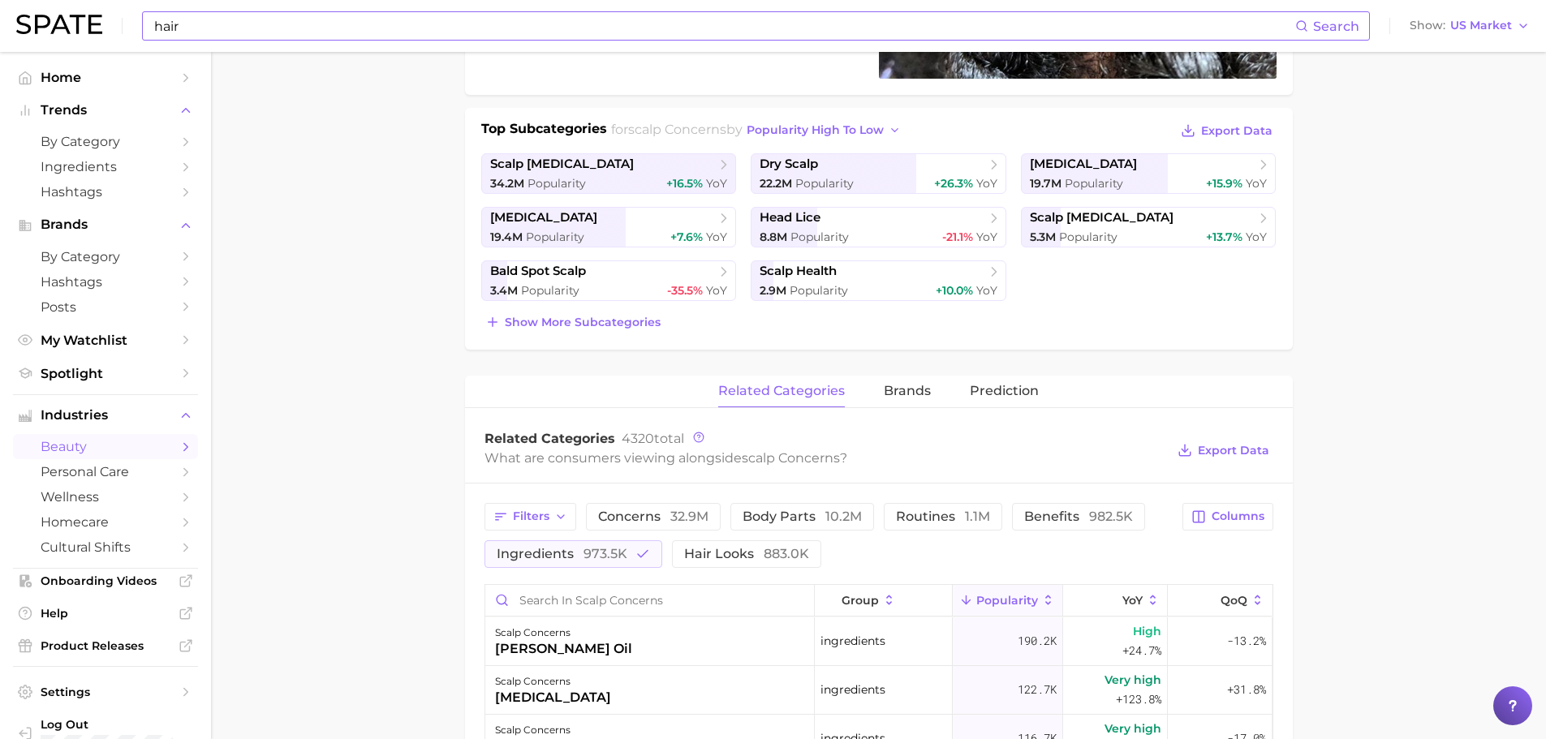
click at [339, 16] on input "hair" at bounding box center [724, 26] width 1143 height 28
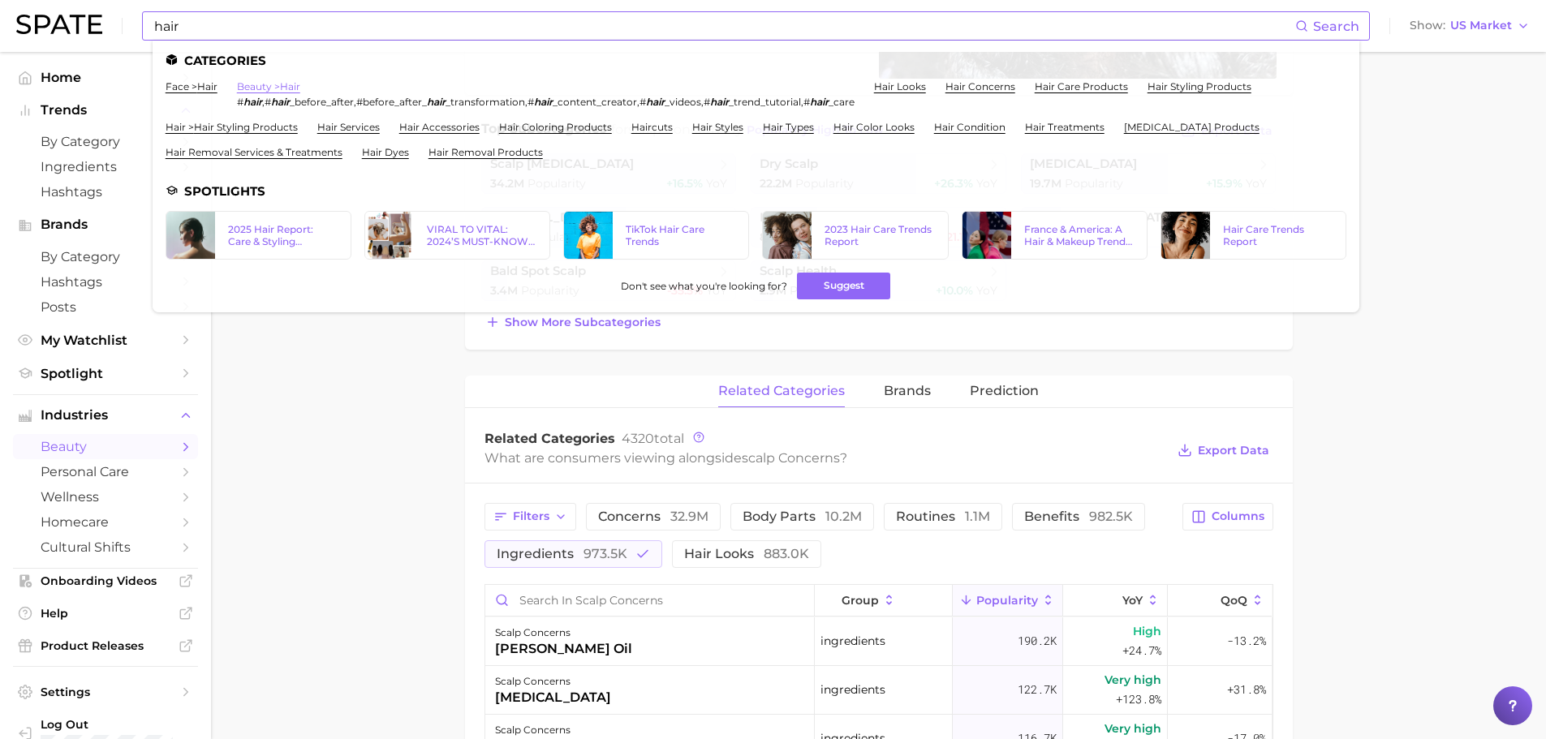
click at [285, 81] on link "beauty > hair" at bounding box center [268, 86] width 63 height 12
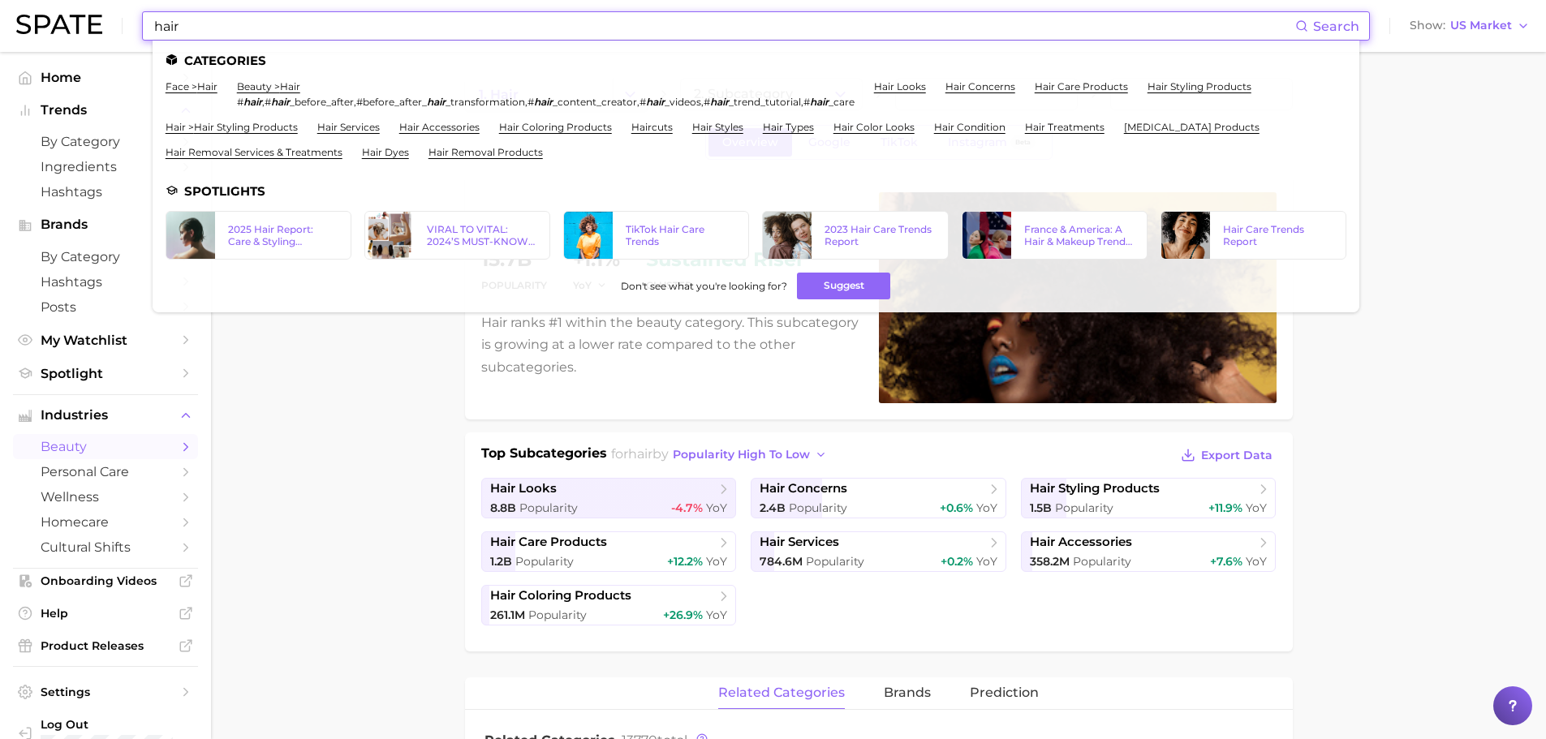
click at [260, 24] on input "hair" at bounding box center [724, 26] width 1143 height 28
click at [260, 86] on link "beauty > hair" at bounding box center [268, 86] width 63 height 12
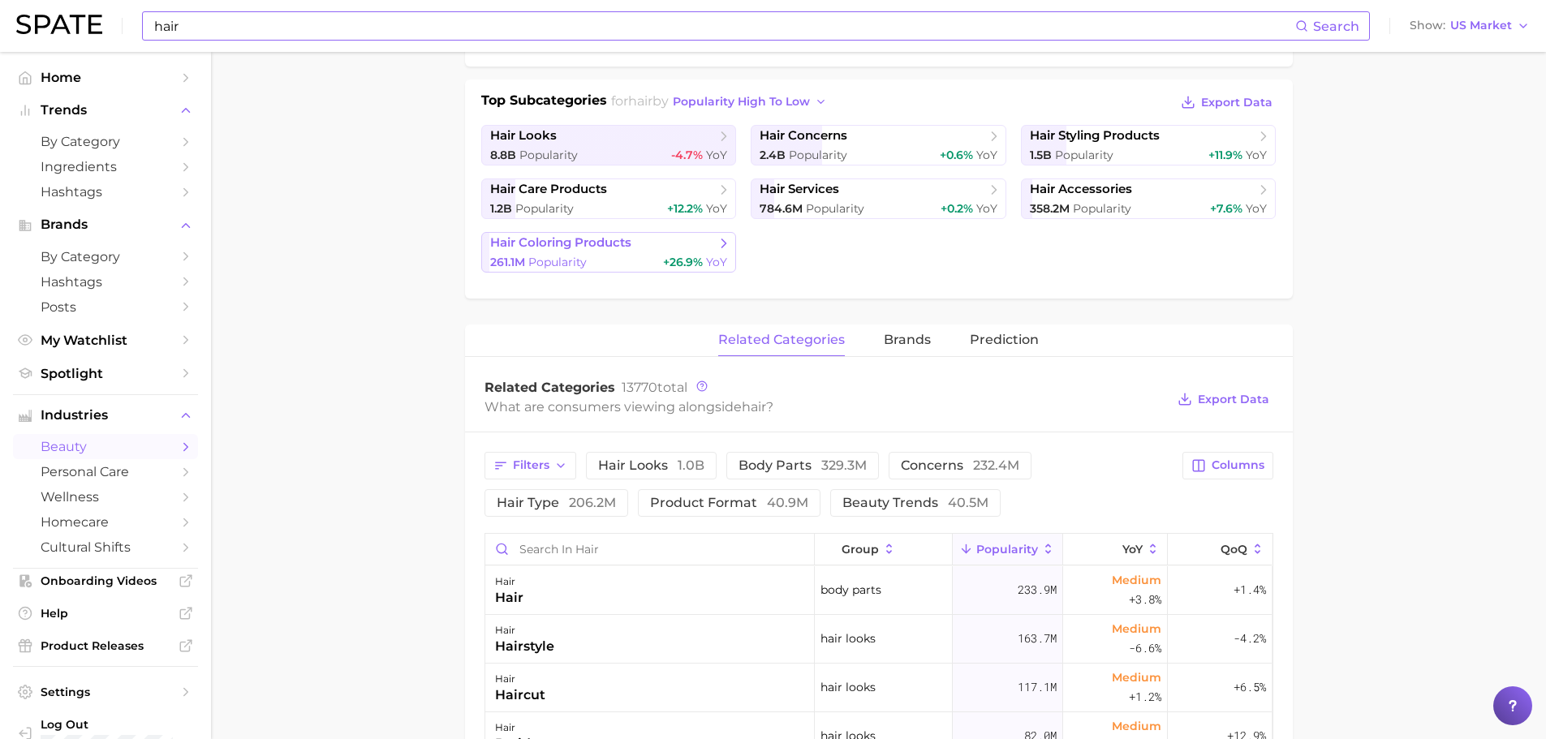
scroll to position [325, 0]
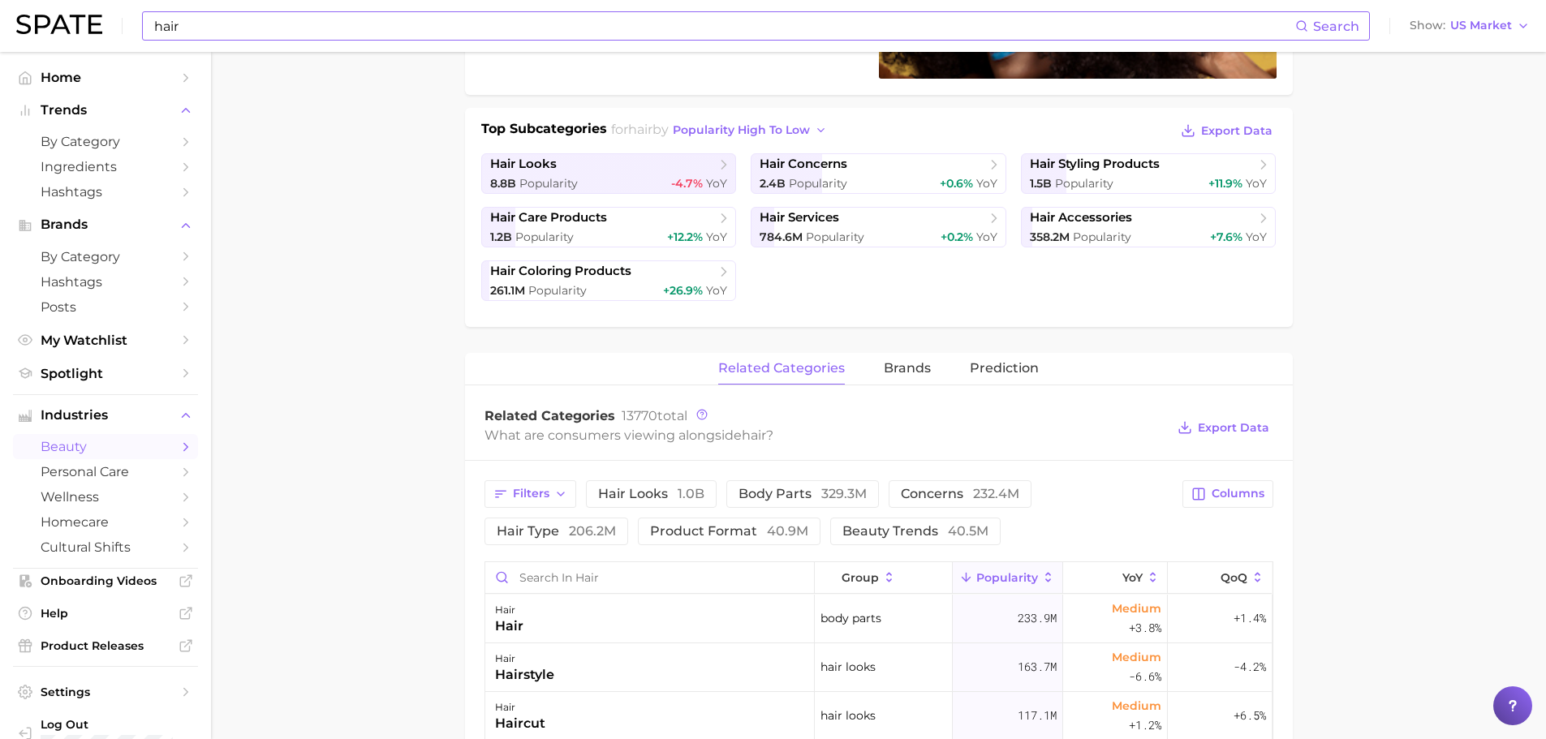
click at [292, 40] on div "hair Search" at bounding box center [756, 25] width 1228 height 29
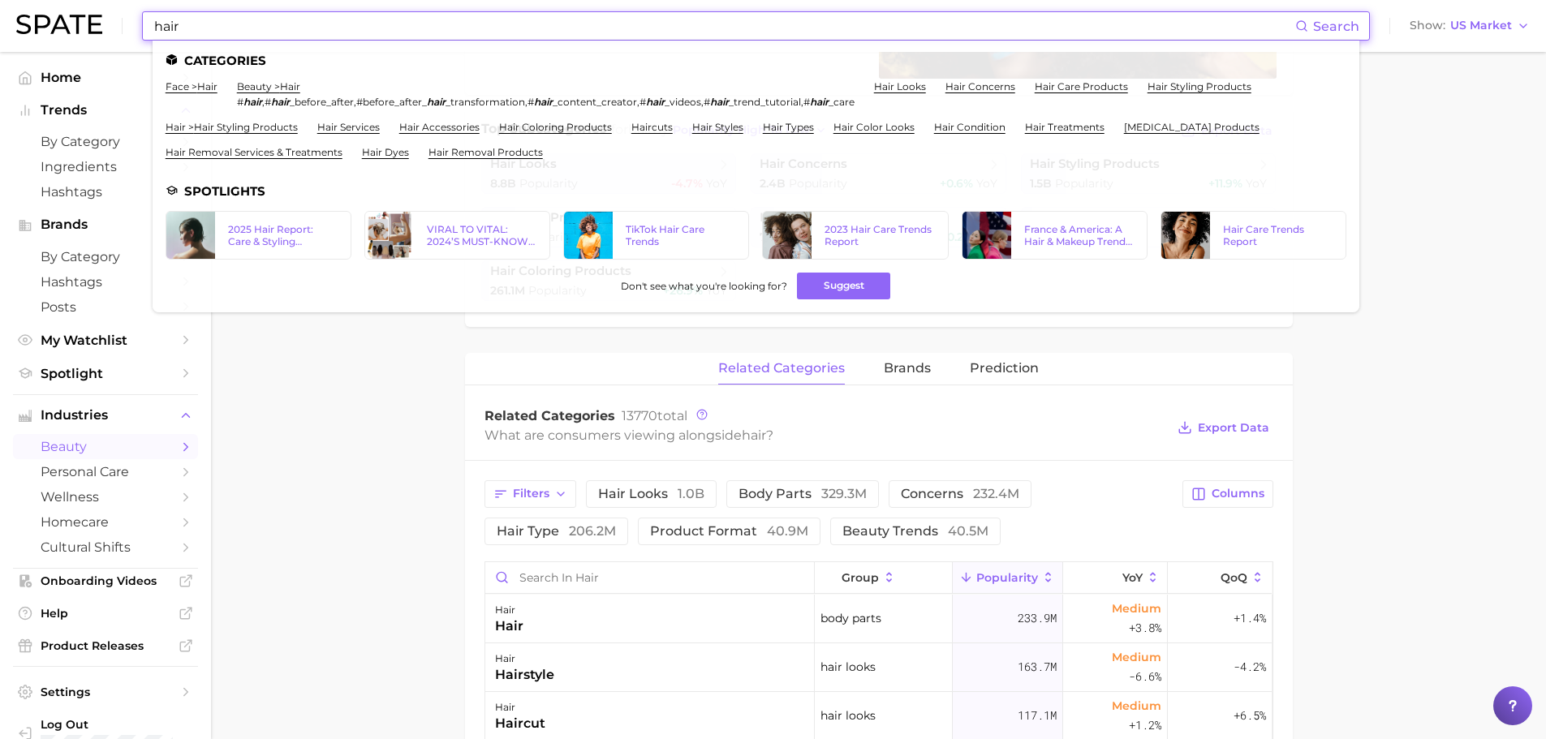
click at [272, 32] on input "hair" at bounding box center [724, 26] width 1143 height 28
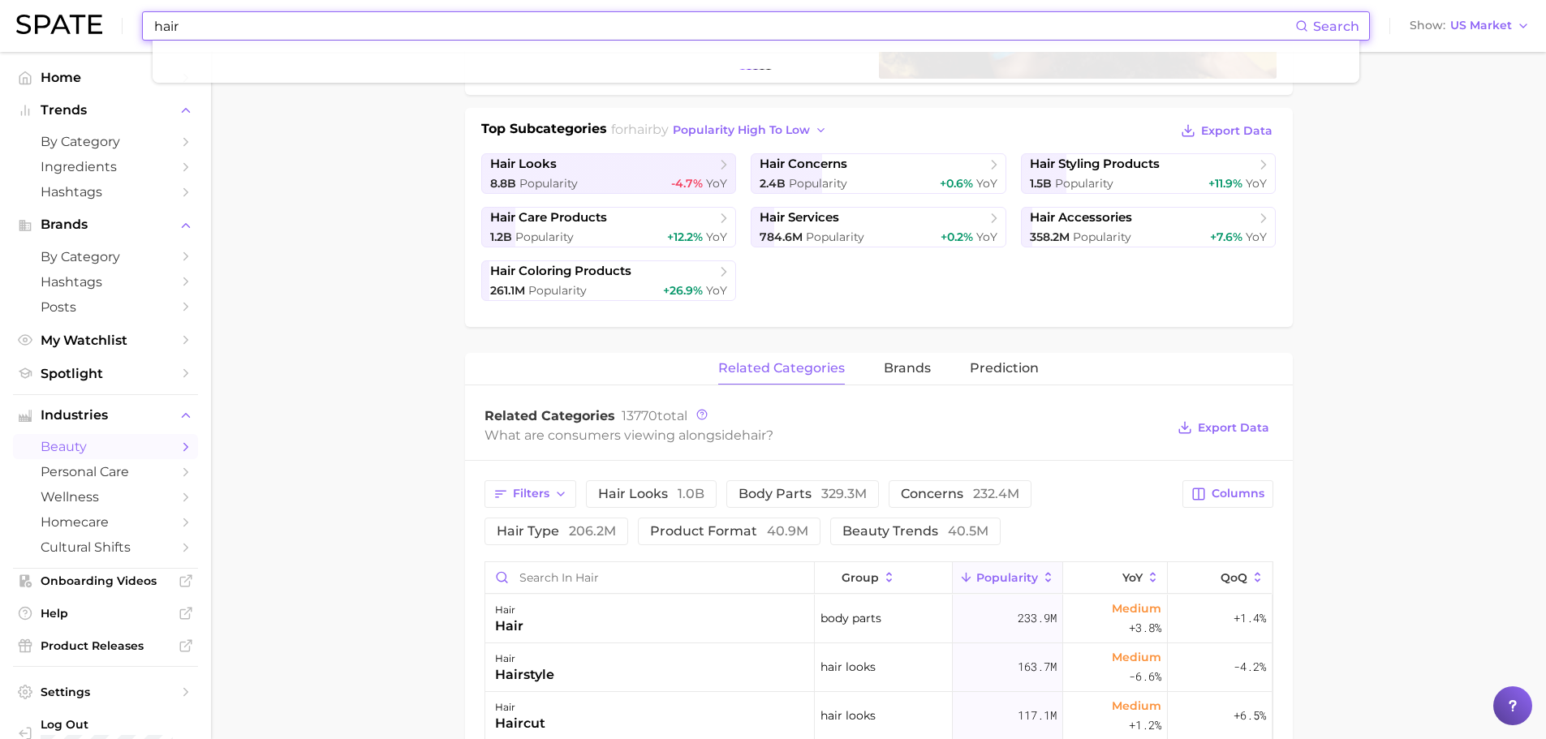
click at [211, 27] on input "hair" at bounding box center [724, 26] width 1143 height 28
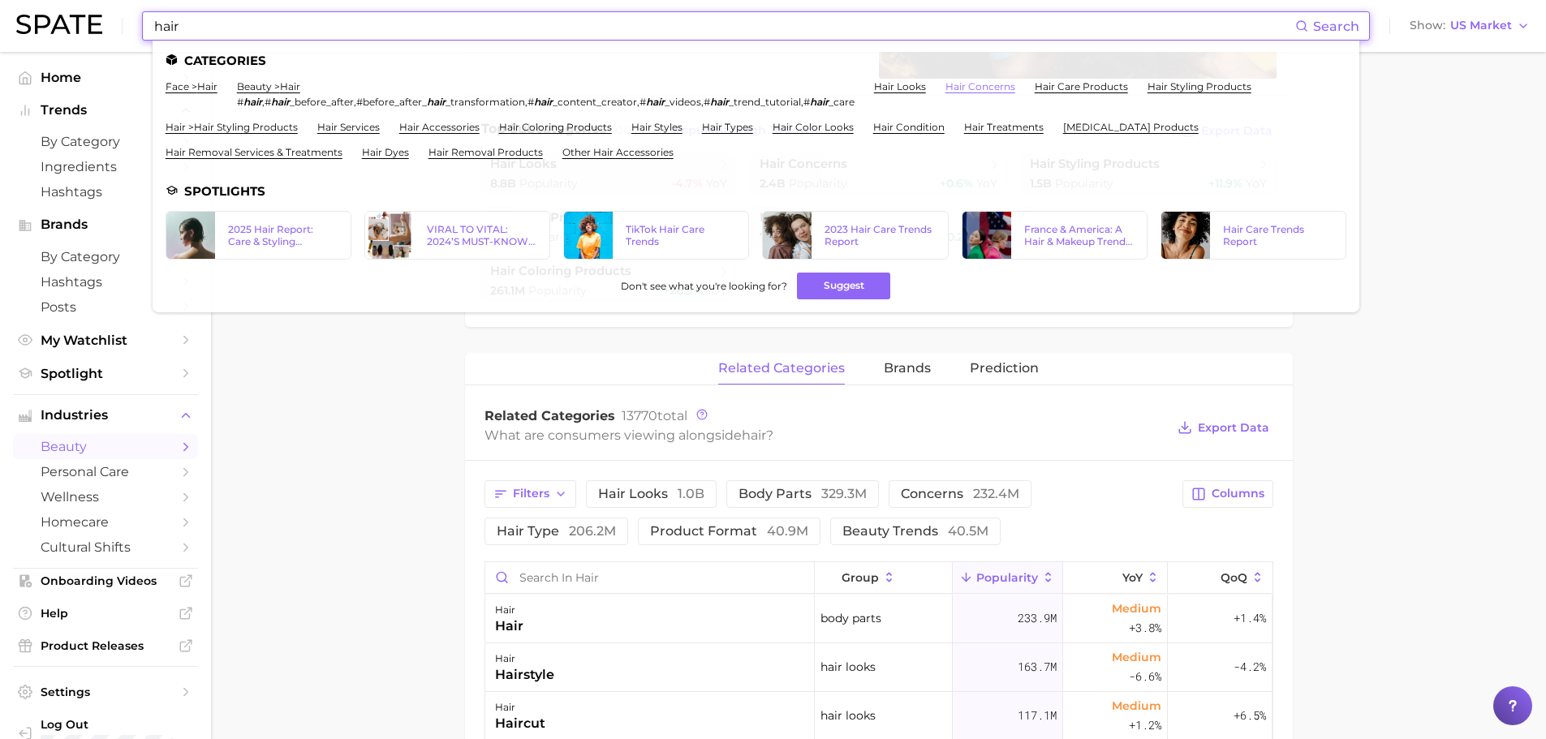
type input "hair"
click at [1004, 80] on link "hair concerns" at bounding box center [980, 86] width 70 height 12
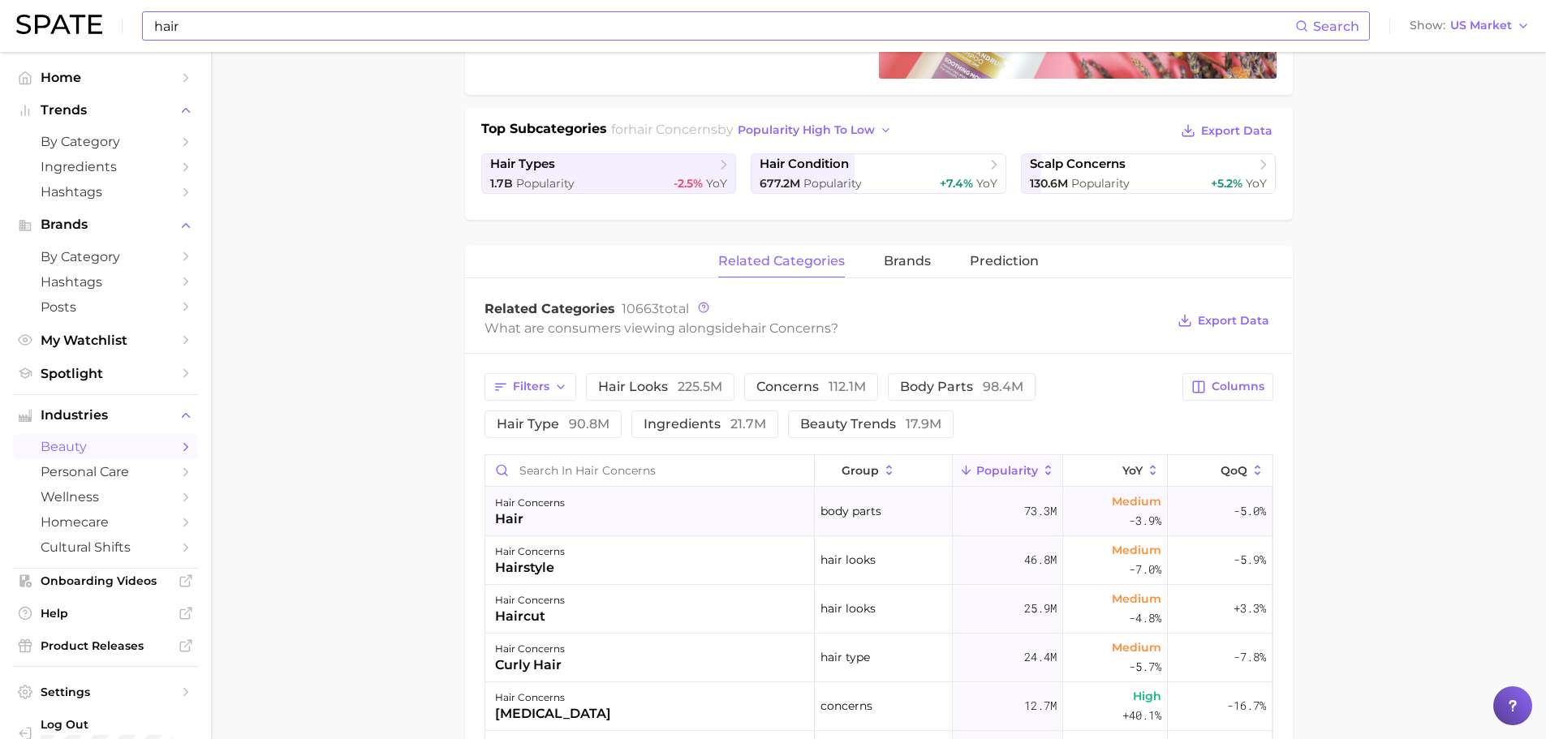
scroll to position [162, 0]
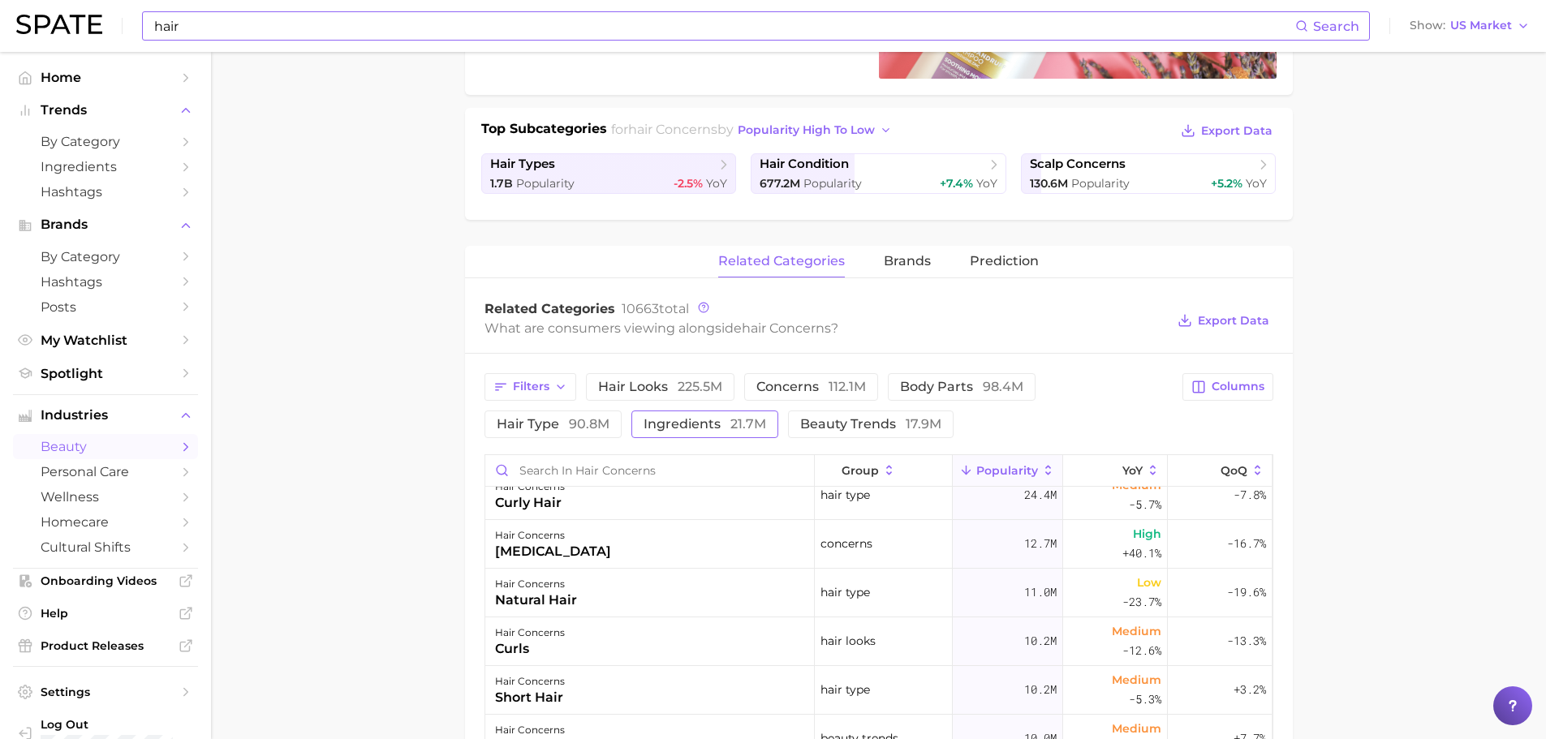
drag, startPoint x: 686, startPoint y: 417, endPoint x: 735, endPoint y: 424, distance: 49.2
click at [686, 418] on span "ingredients 21.7m" at bounding box center [704, 424] width 123 height 13
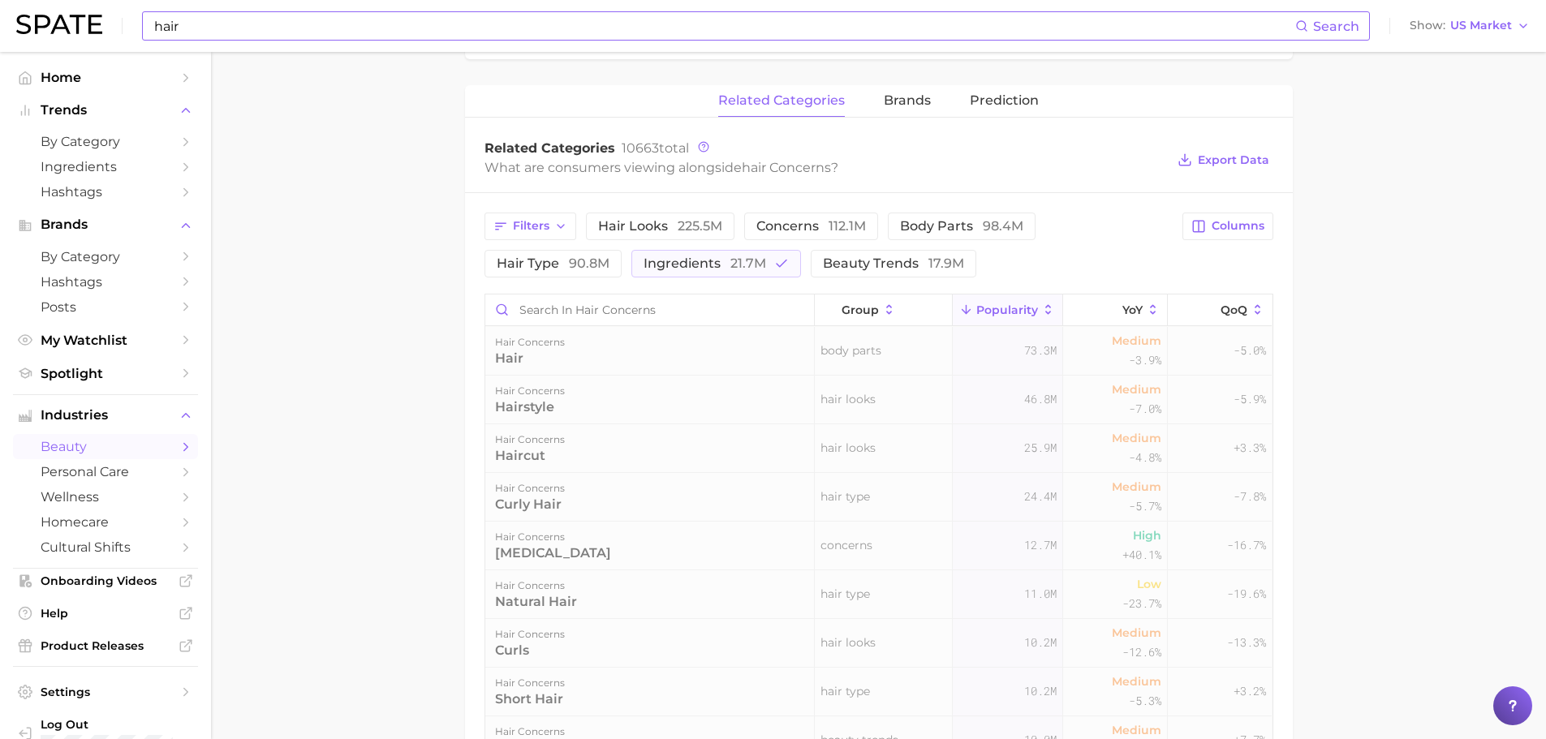
scroll to position [487, 0]
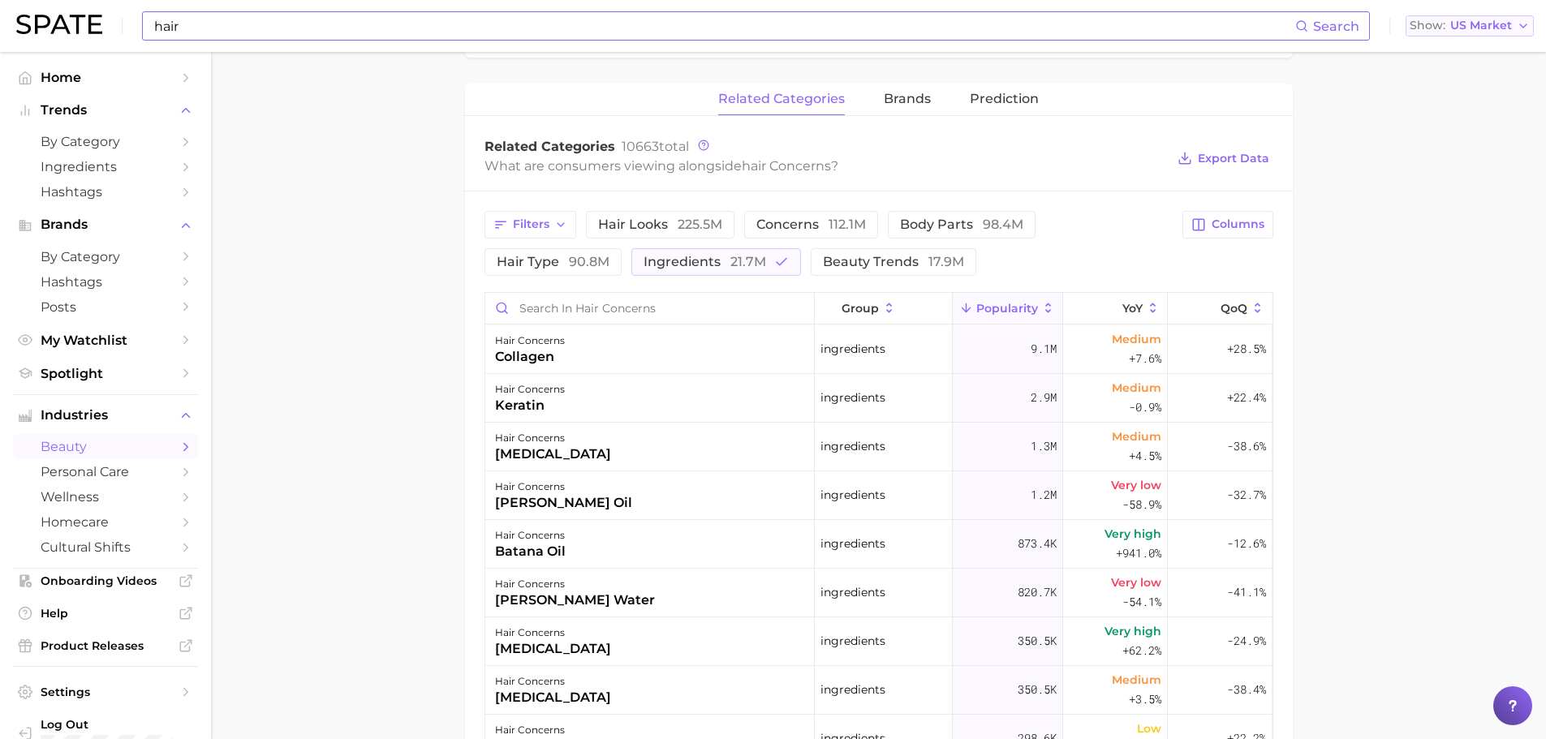
click at [1482, 29] on span "US Market" at bounding box center [1481, 25] width 62 height 9
click at [1451, 196] on span "Global" at bounding box center [1432, 199] width 37 height 14
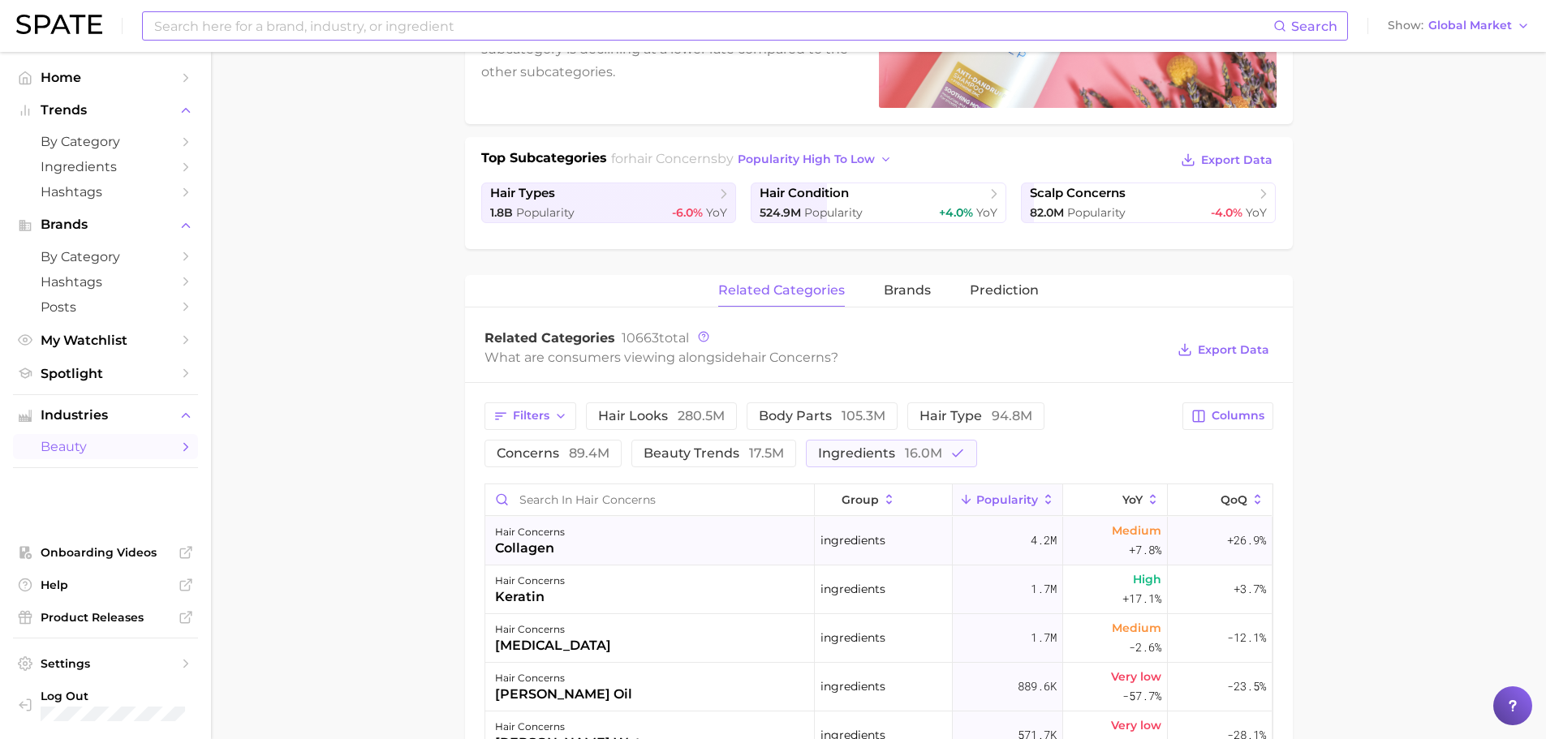
scroll to position [325, 0]
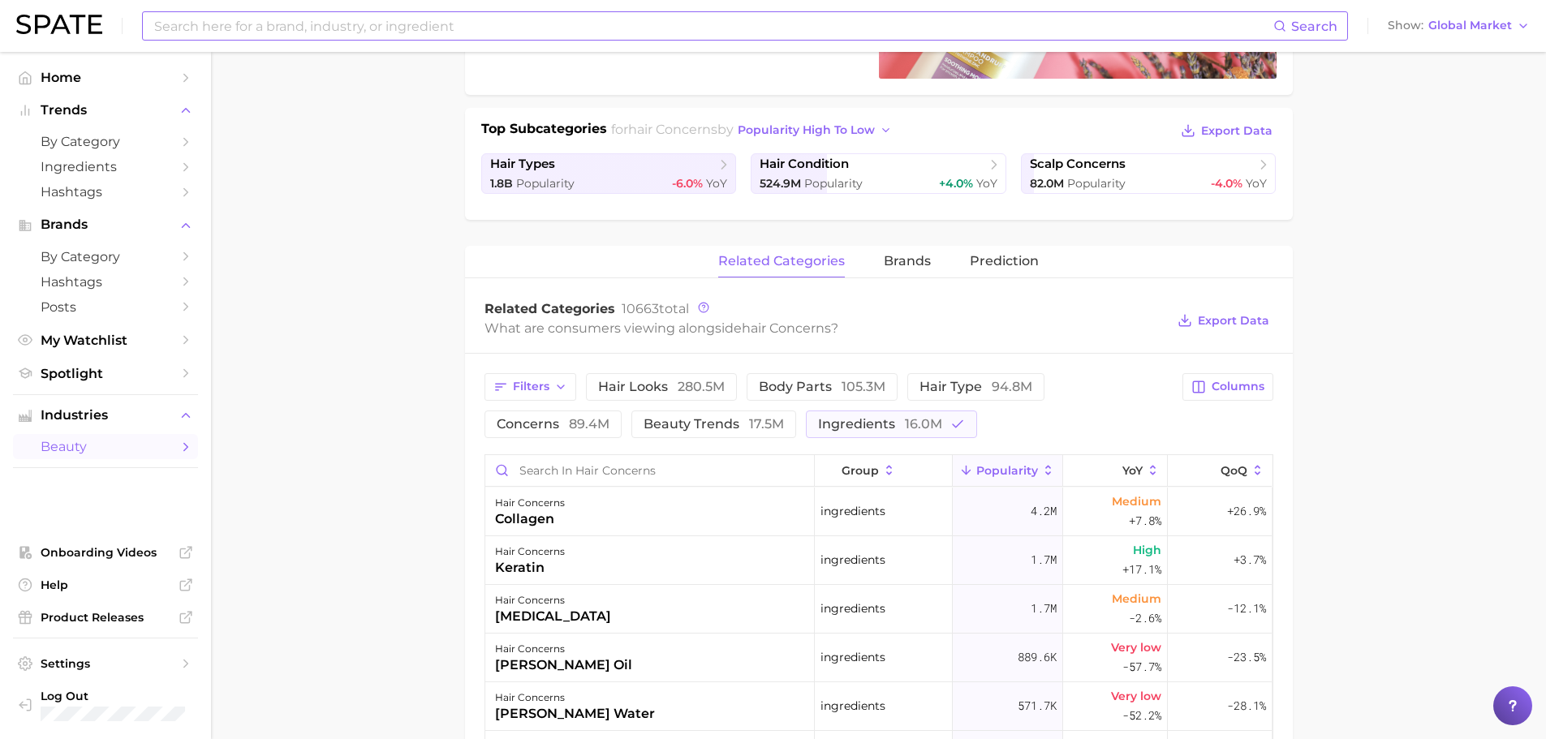
click at [1392, 302] on main "1. hair 2. hair concerns 3. Subcategory Overview Google TikTok Instagram Beta h…" at bounding box center [878, 510] width 1335 height 1567
